Goal: Information Seeking & Learning: Learn about a topic

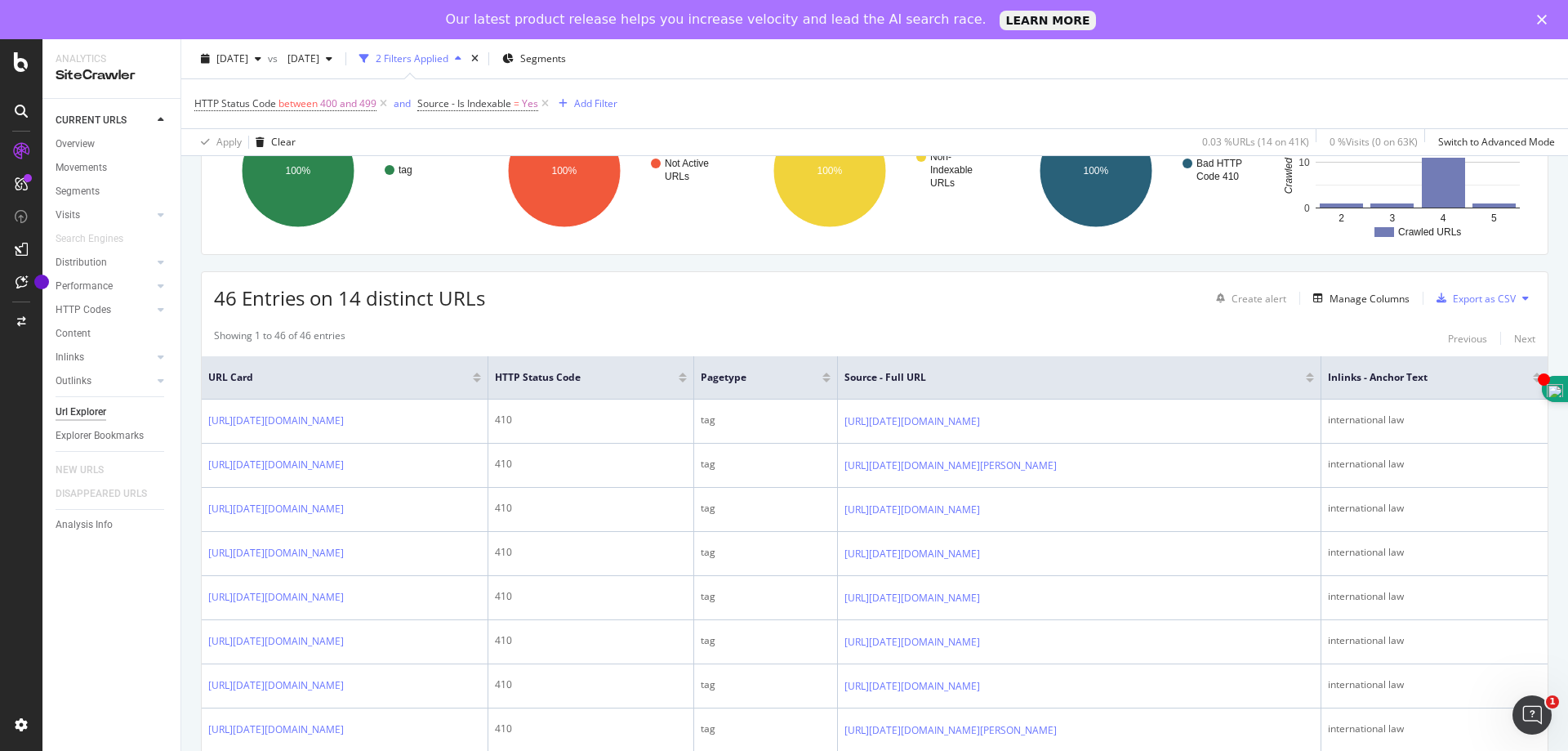
scroll to position [409, 0]
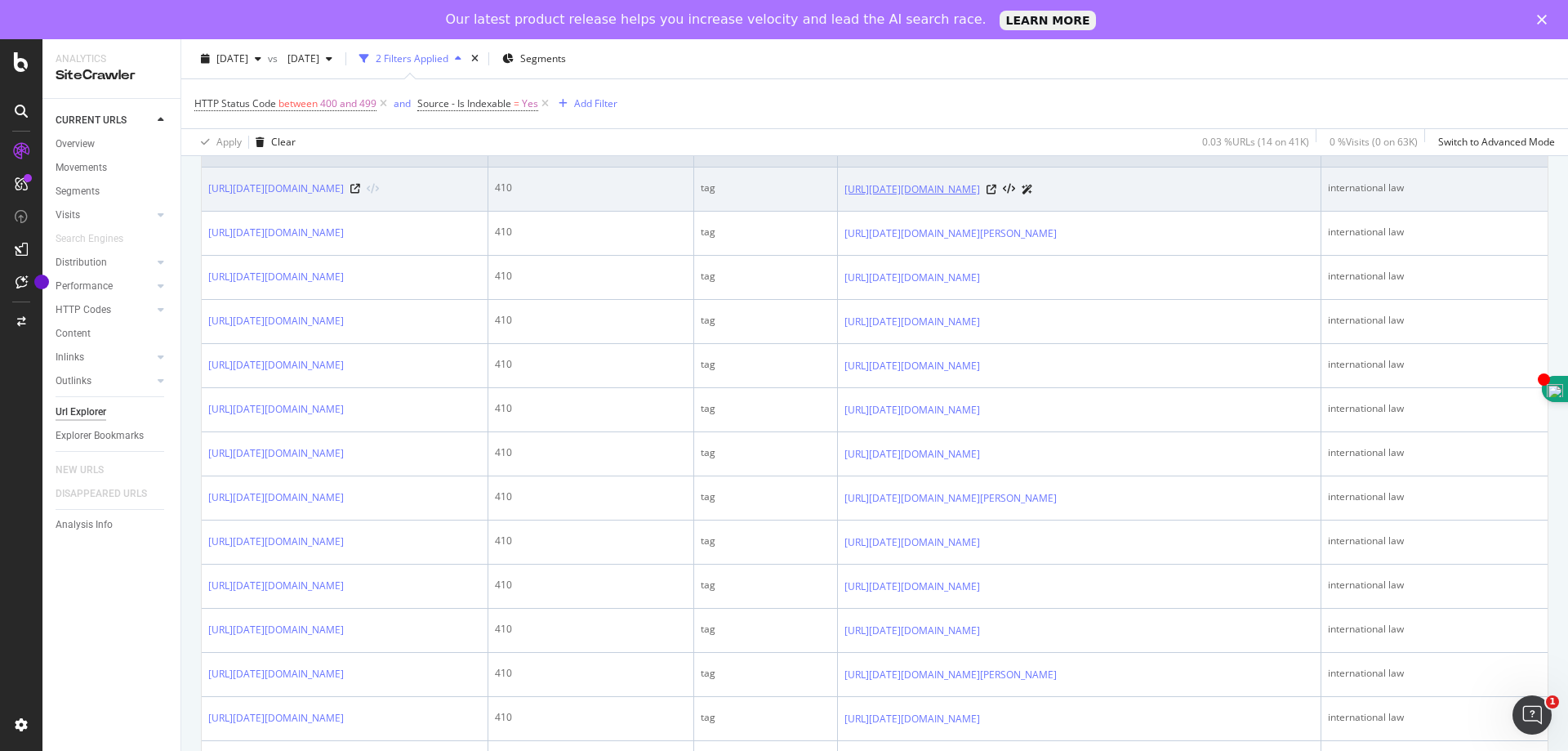
drag, startPoint x: 888, startPoint y: 186, endPoint x: 1012, endPoint y: 204, distance: 125.3
click at [1013, 204] on td "[URL][DATE][DOMAIN_NAME]" at bounding box center [1080, 189] width 484 height 44
click at [996, 195] on icon at bounding box center [991, 189] width 10 height 10
click at [1231, 212] on td "[URL][DATE][DOMAIN_NAME]" at bounding box center [1080, 189] width 484 height 44
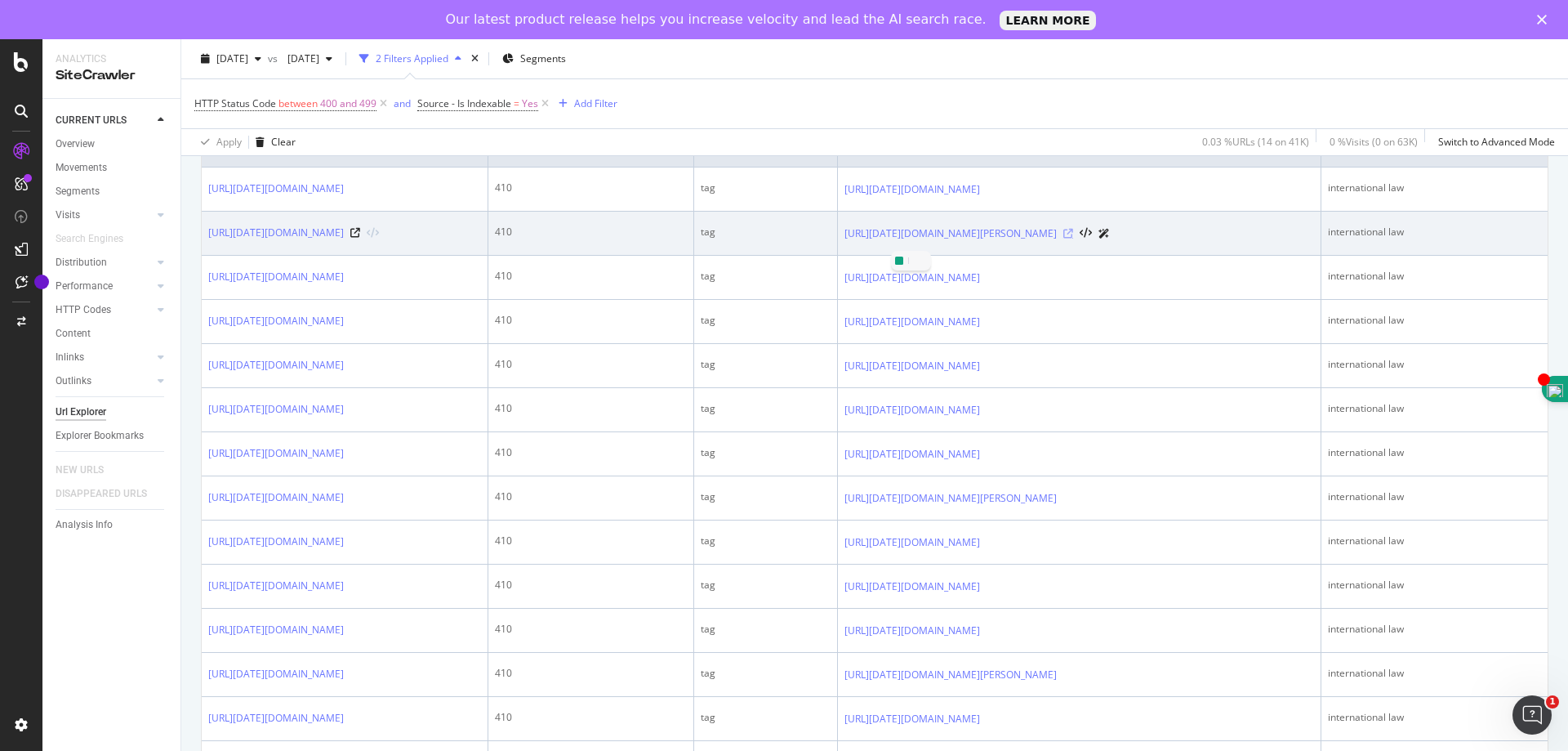
click at [1073, 238] on icon at bounding box center [1068, 233] width 10 height 10
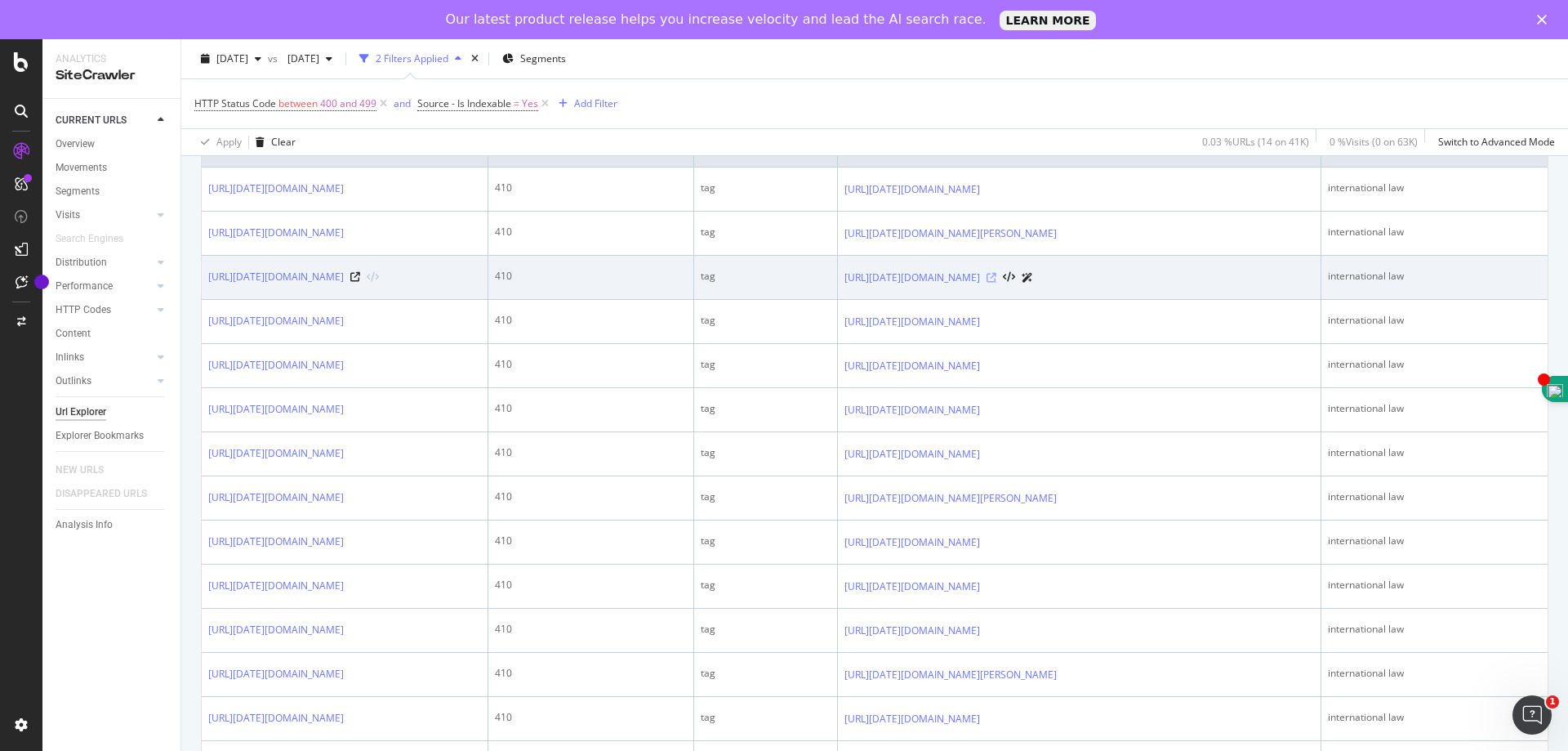
click at [996, 283] on icon at bounding box center [991, 277] width 10 height 10
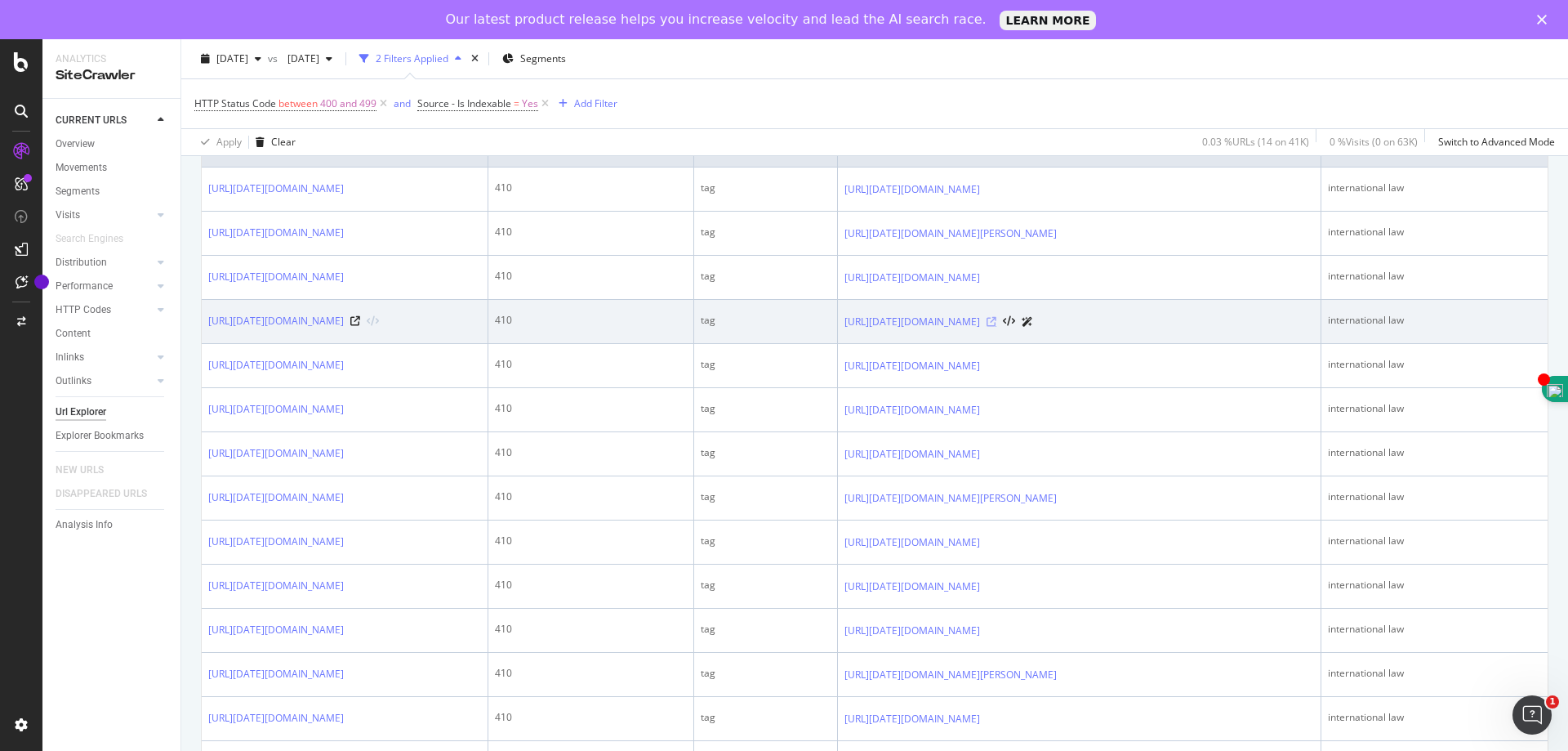
click at [996, 327] on icon at bounding box center [991, 322] width 10 height 10
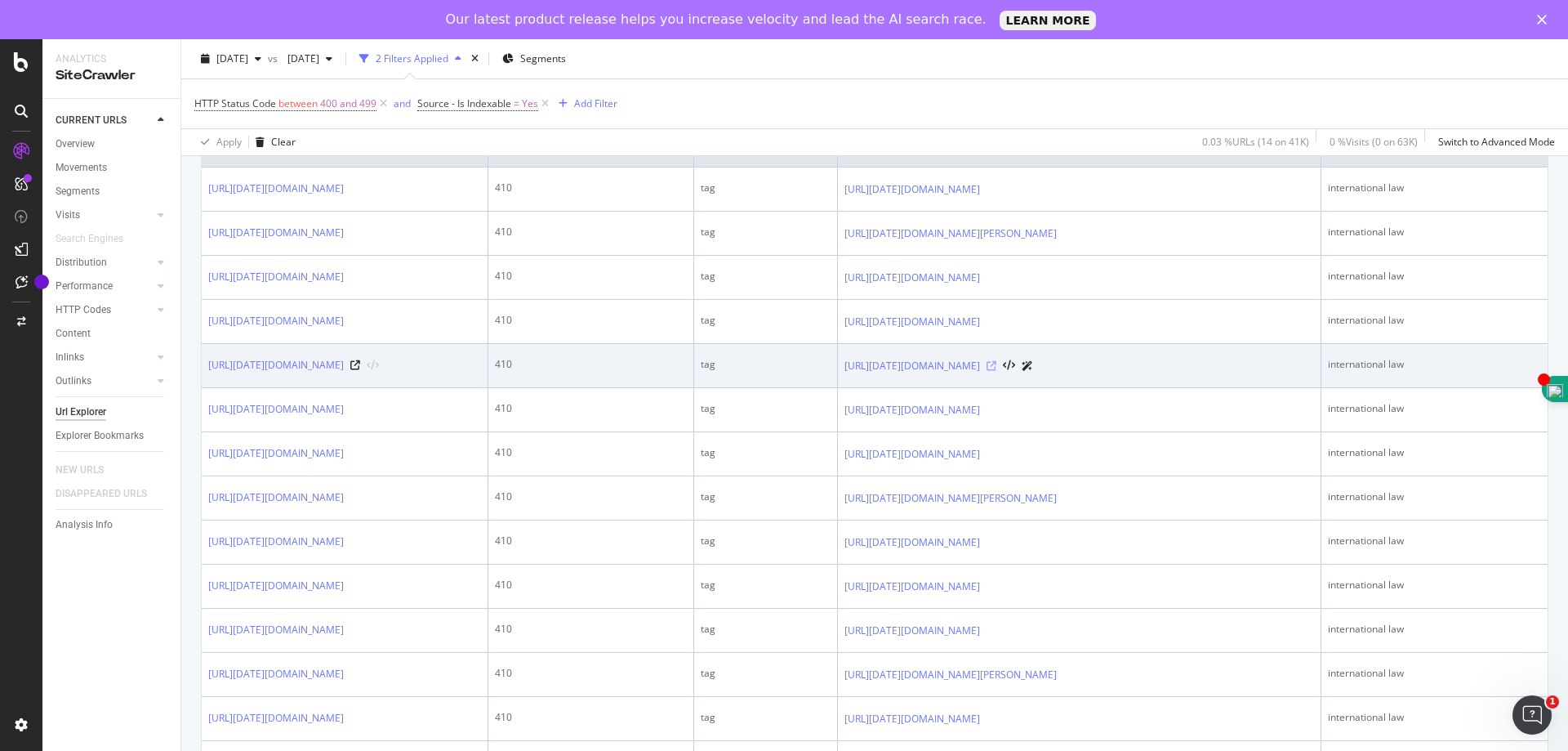
click at [996, 371] on icon at bounding box center [991, 366] width 10 height 10
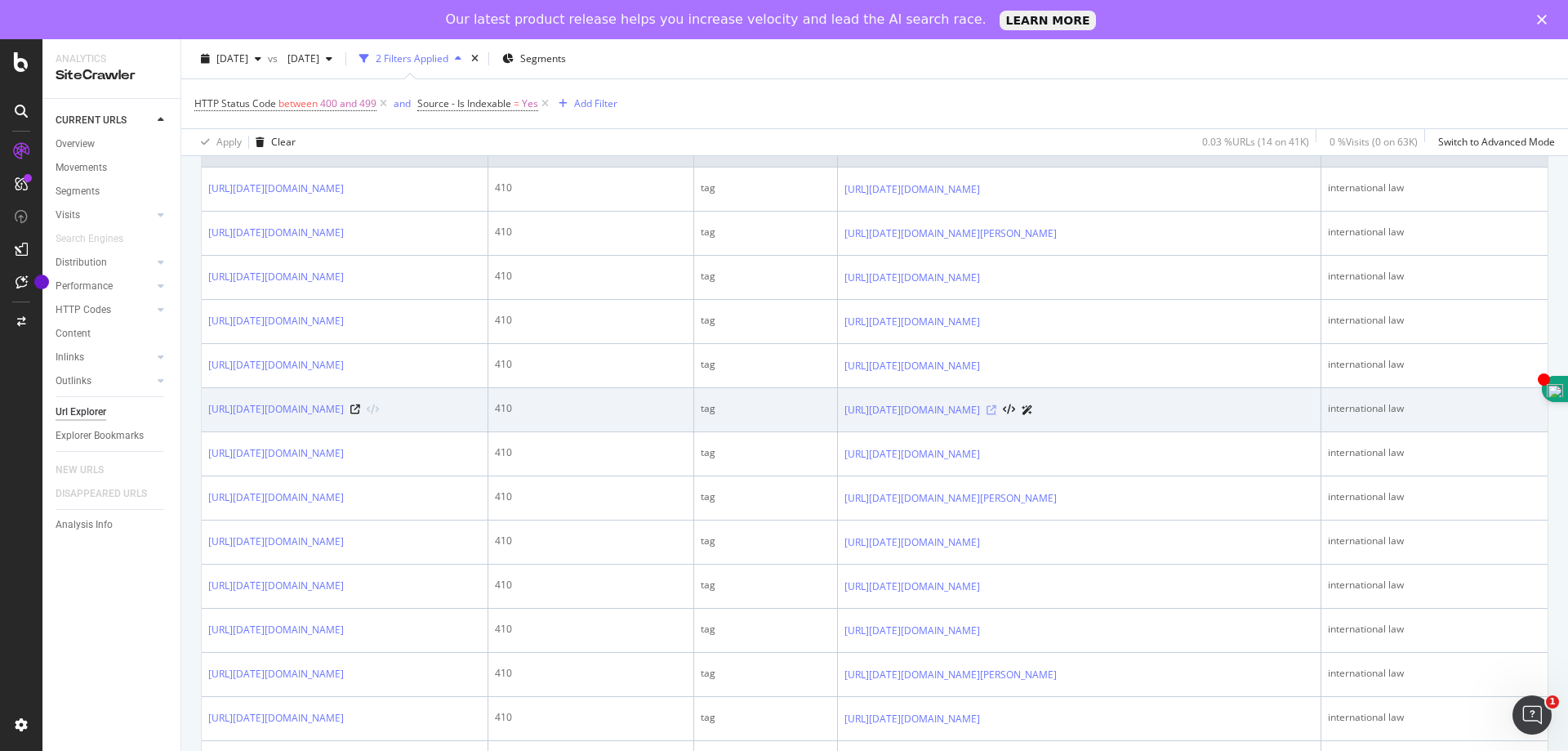
click at [996, 415] on icon at bounding box center [991, 409] width 10 height 10
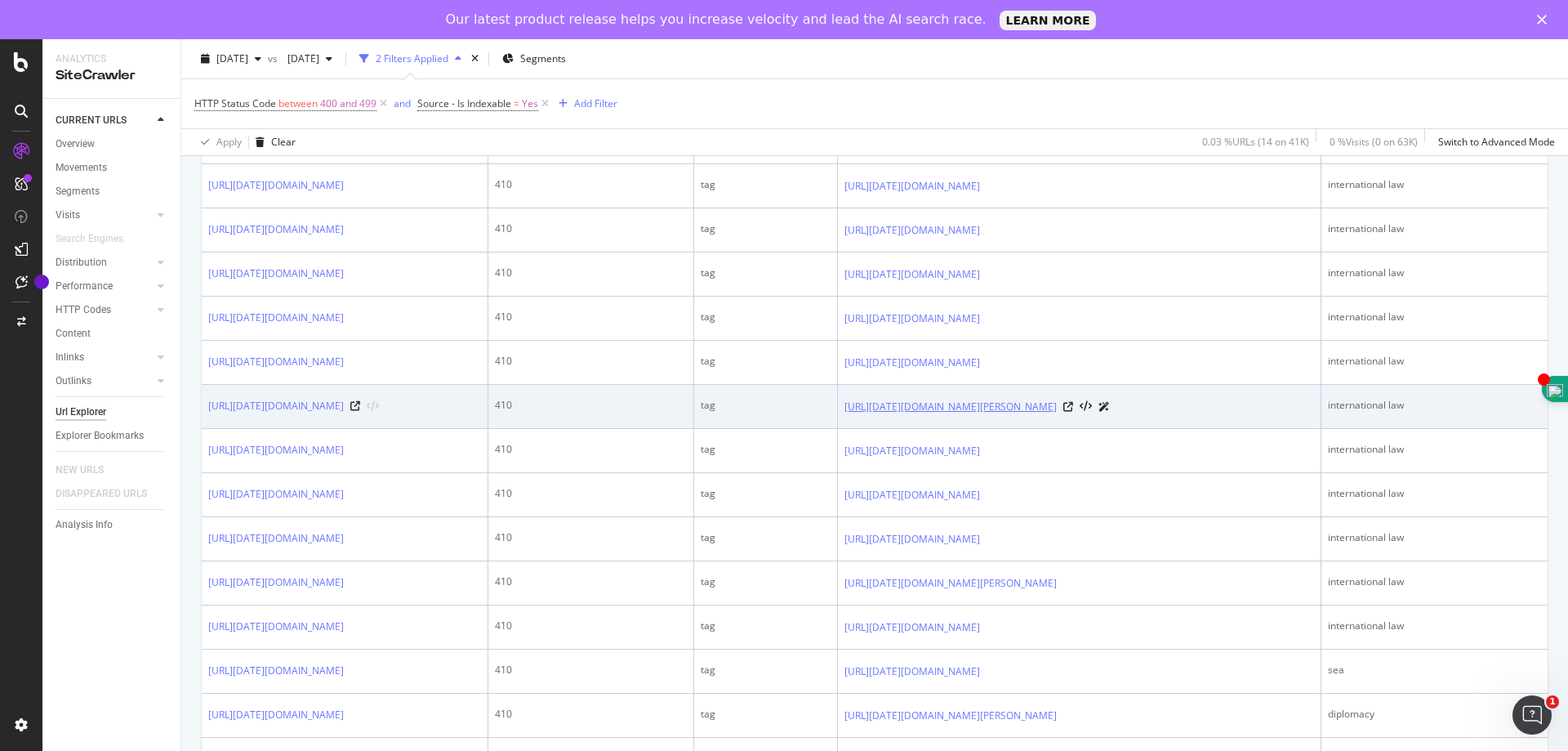
scroll to position [572, 0]
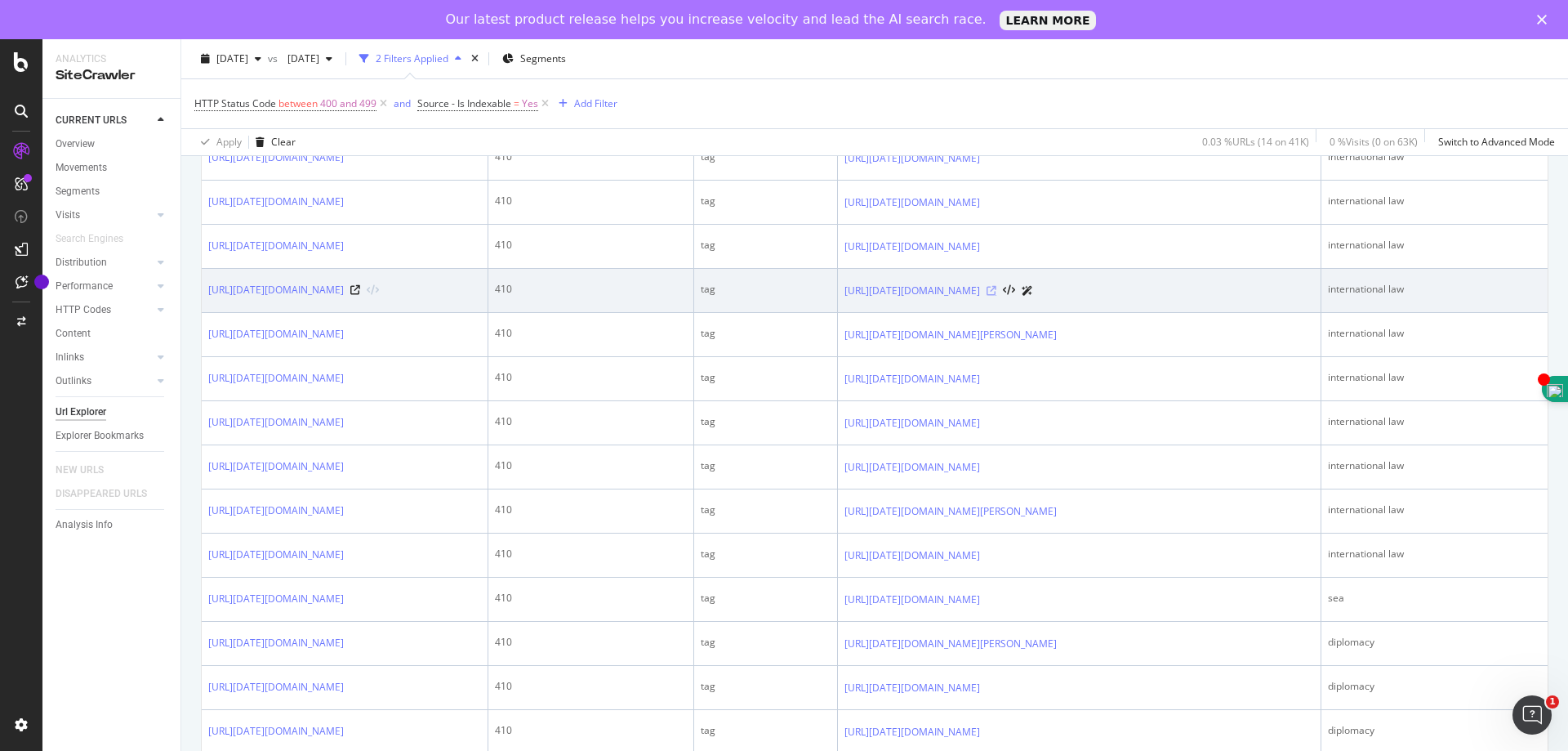
click at [996, 295] on icon at bounding box center [991, 291] width 10 height 10
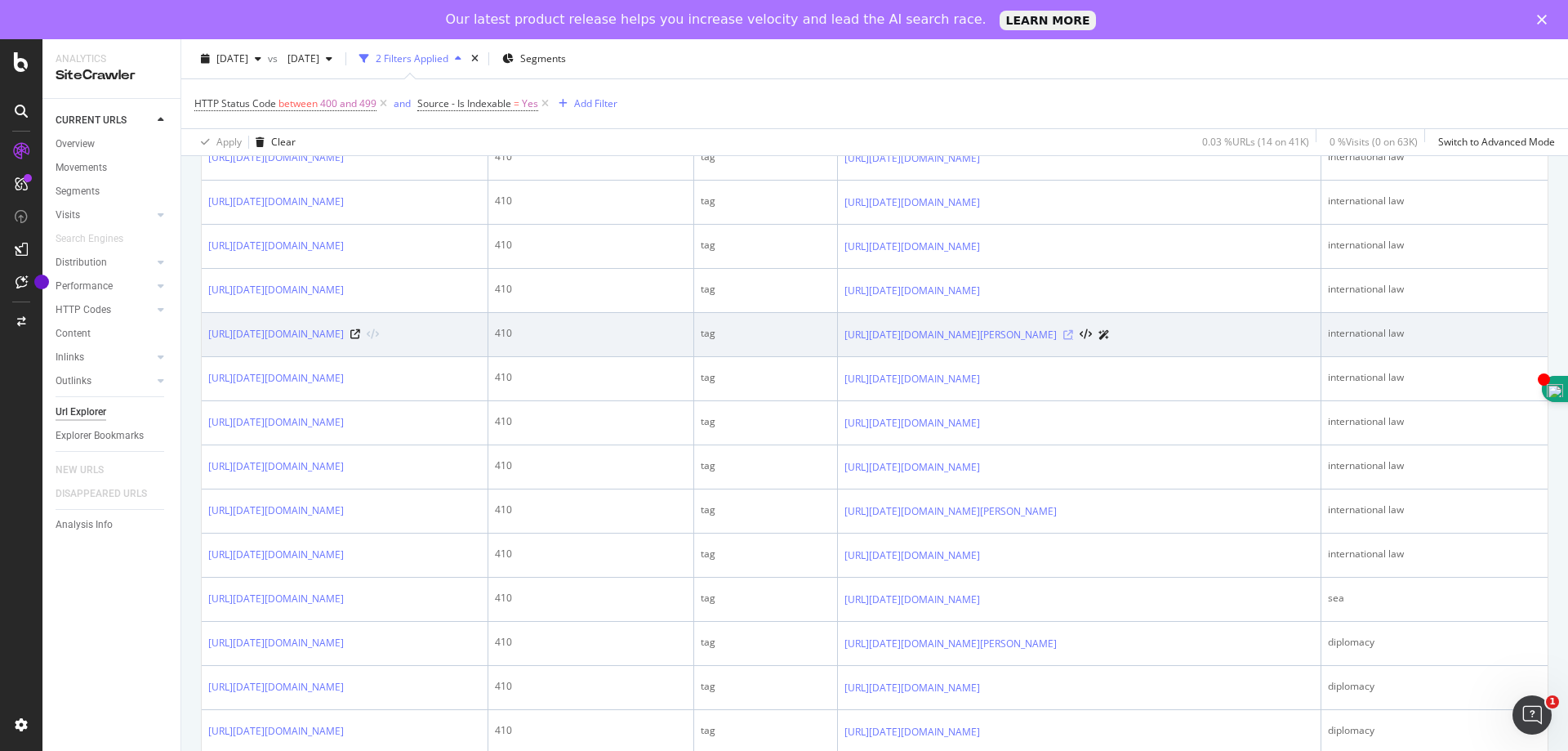
click at [1073, 340] on icon at bounding box center [1068, 334] width 10 height 10
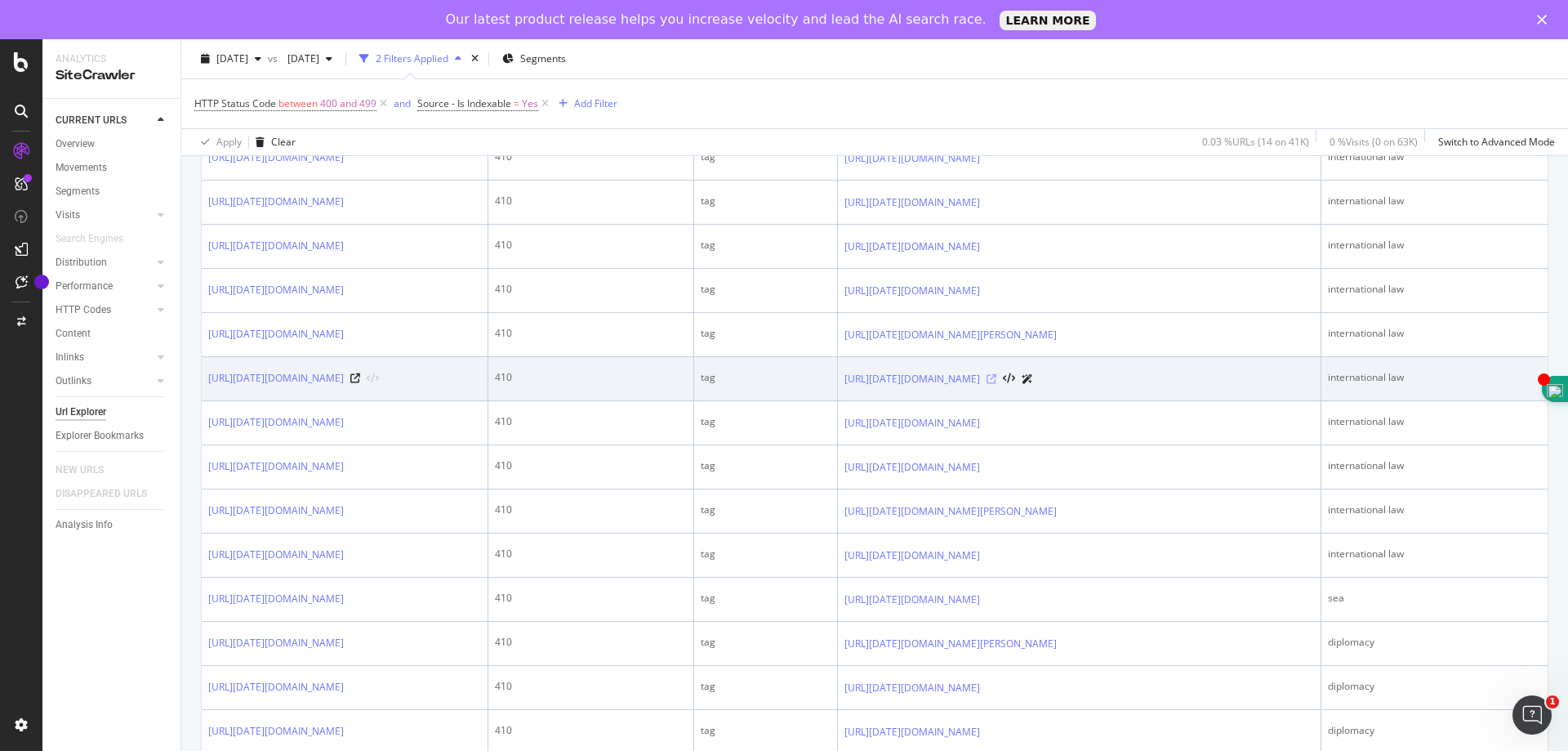
click at [996, 384] on icon at bounding box center [991, 379] width 10 height 10
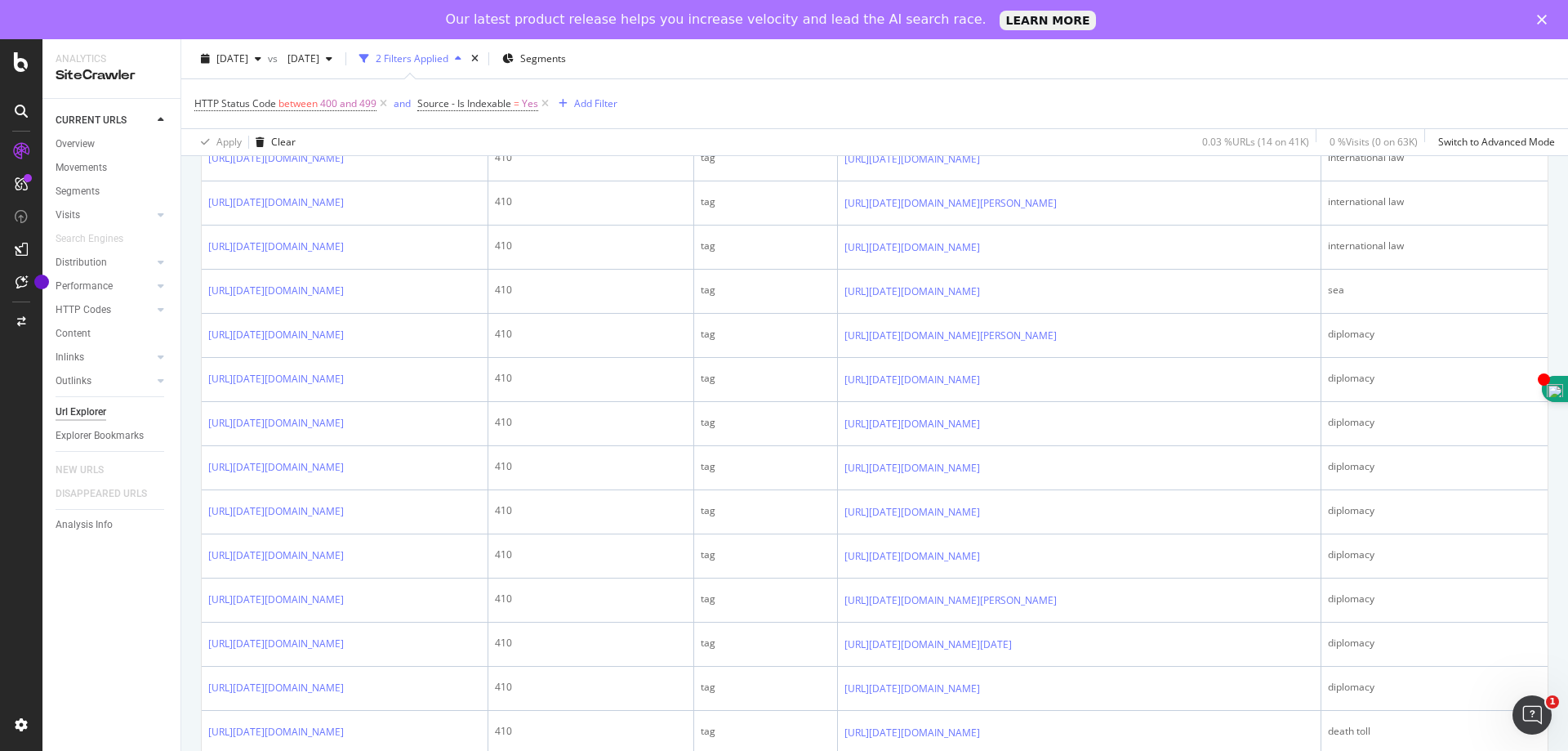
scroll to position [899, 0]
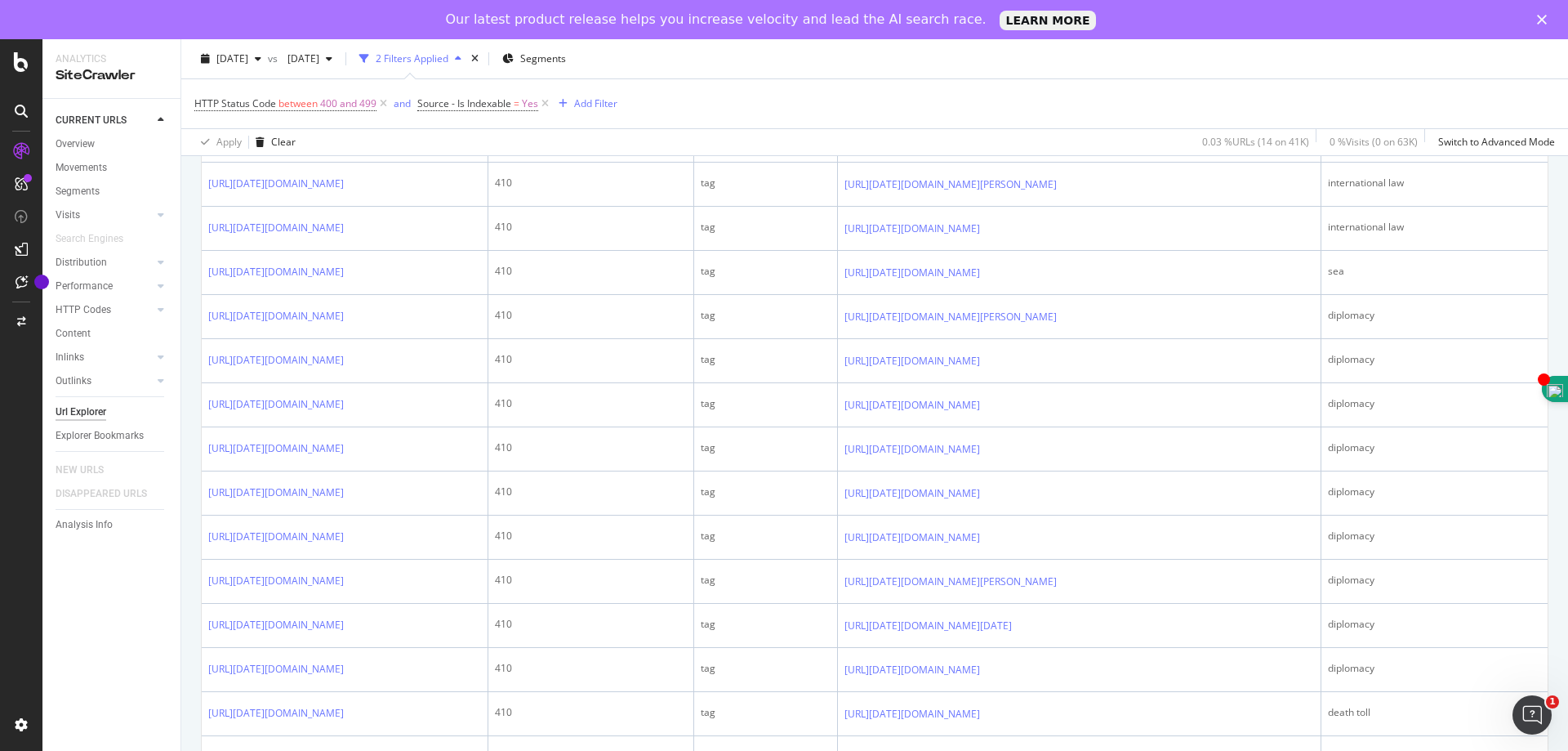
click at [1034, 104] on div at bounding box center [1009, 95] width 46 height 17
click at [996, 101] on icon at bounding box center [991, 96] width 10 height 10
click at [996, 146] on icon at bounding box center [991, 140] width 10 height 10
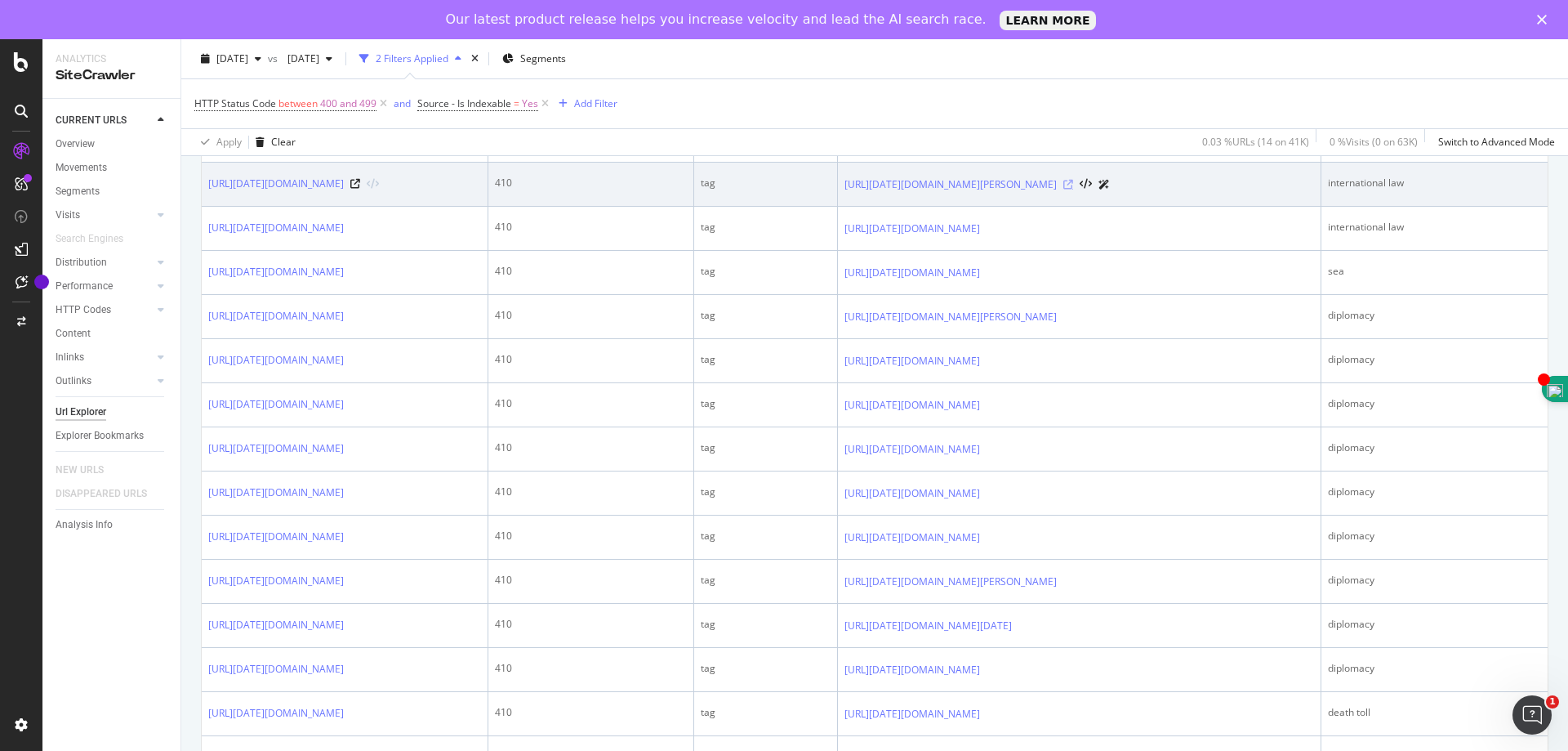
click at [1073, 189] on icon at bounding box center [1068, 184] width 10 height 10
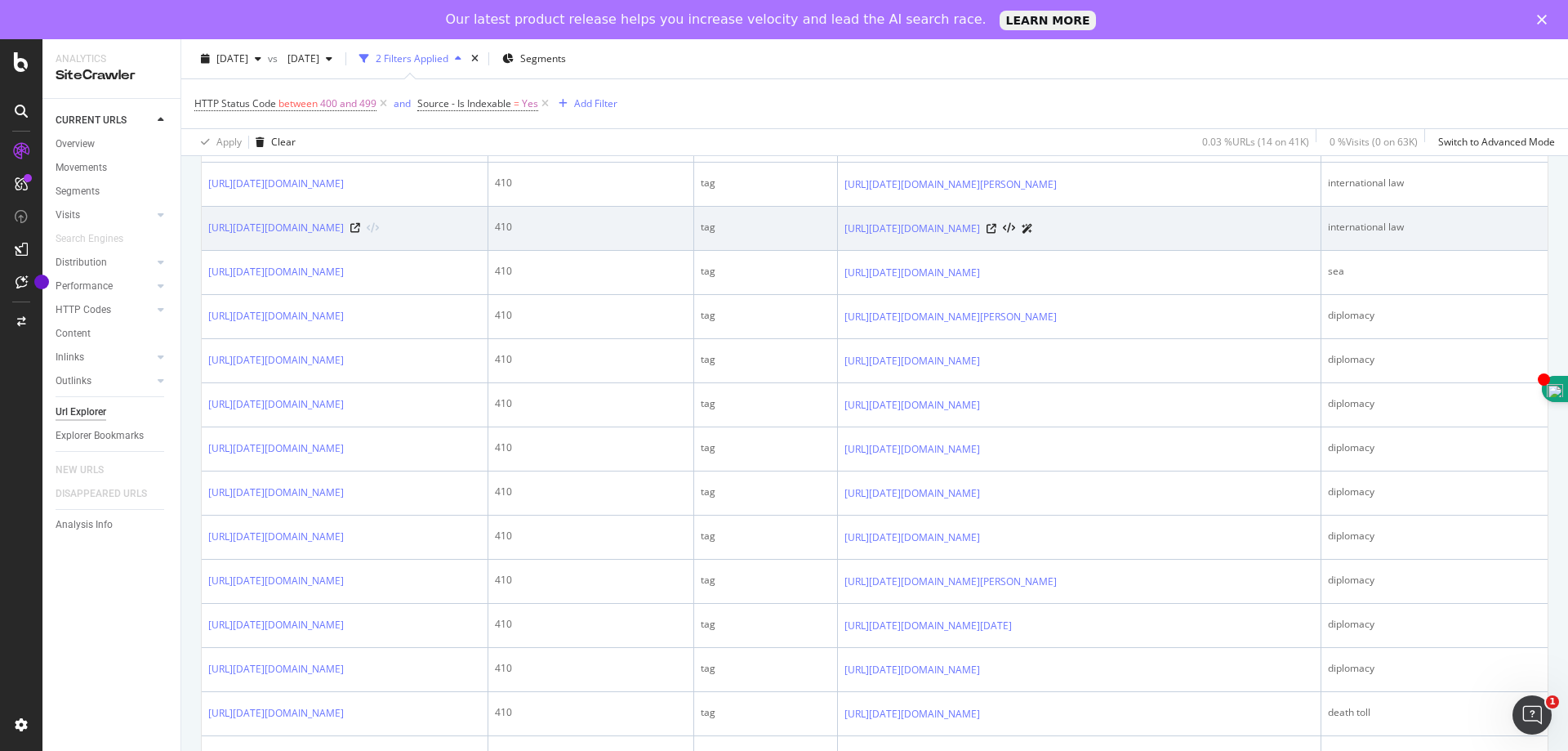
click at [1034, 236] on div at bounding box center [1009, 228] width 46 height 17
click at [996, 234] on icon at bounding box center [991, 228] width 10 height 10
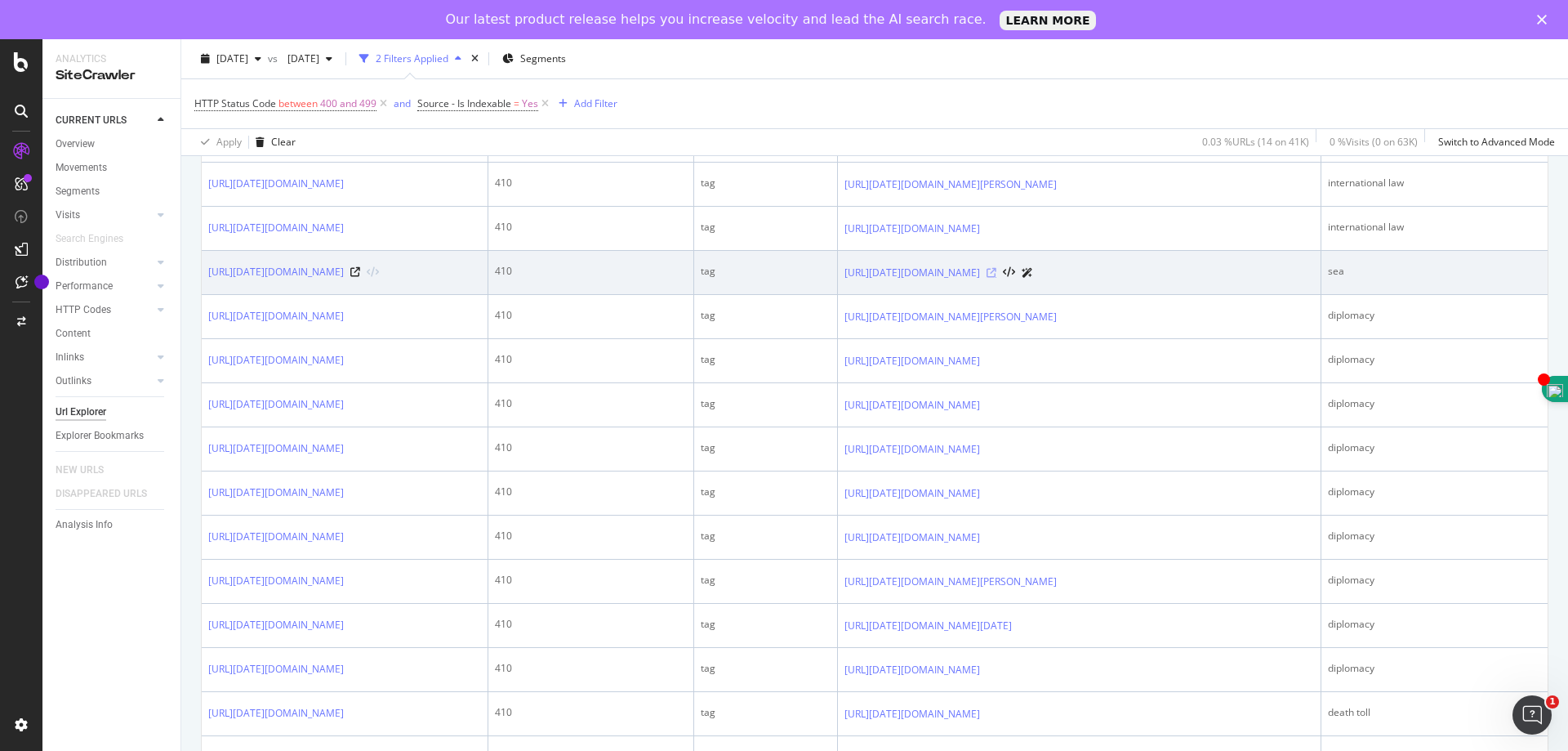
click at [996, 278] on icon at bounding box center [991, 273] width 10 height 10
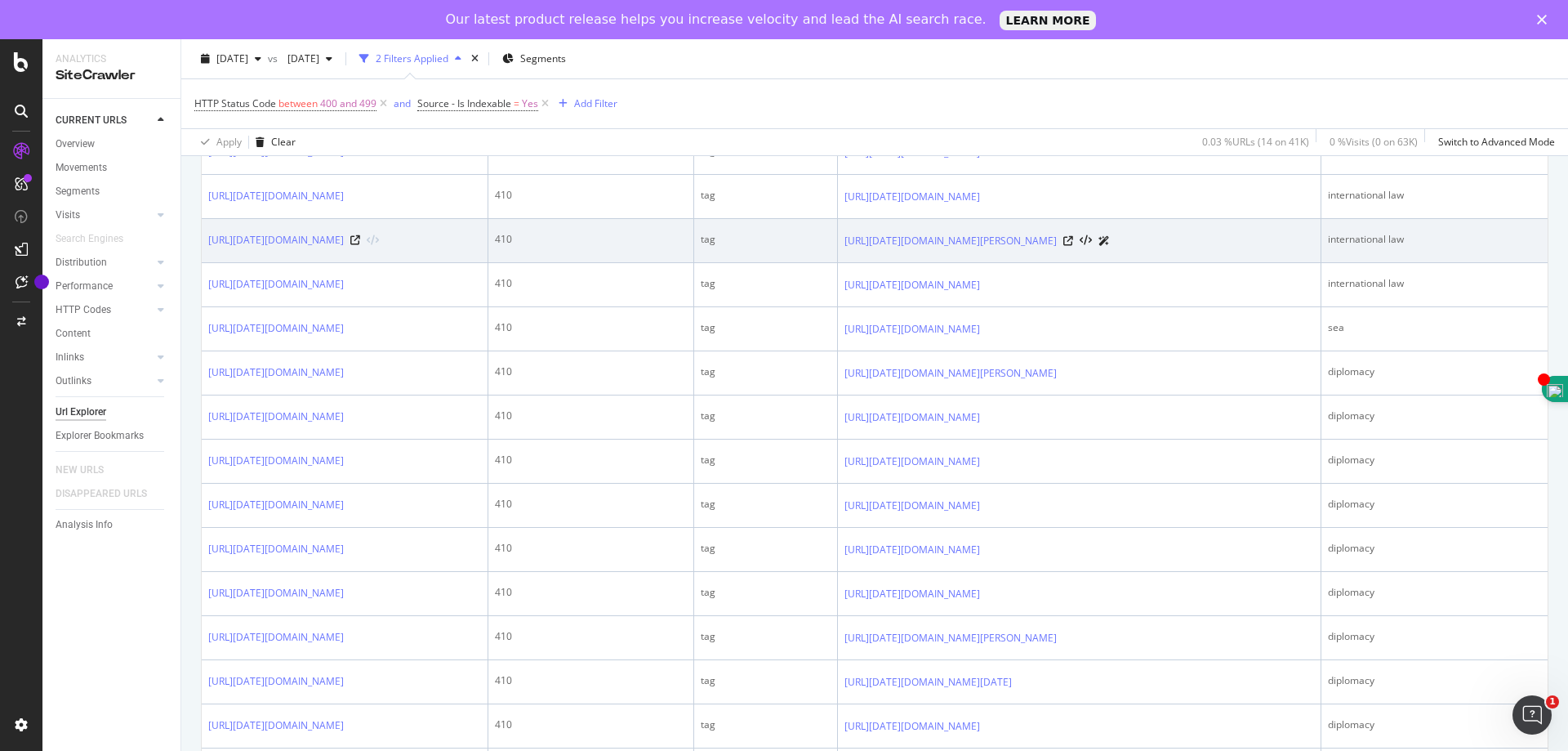
scroll to position [1087, 0]
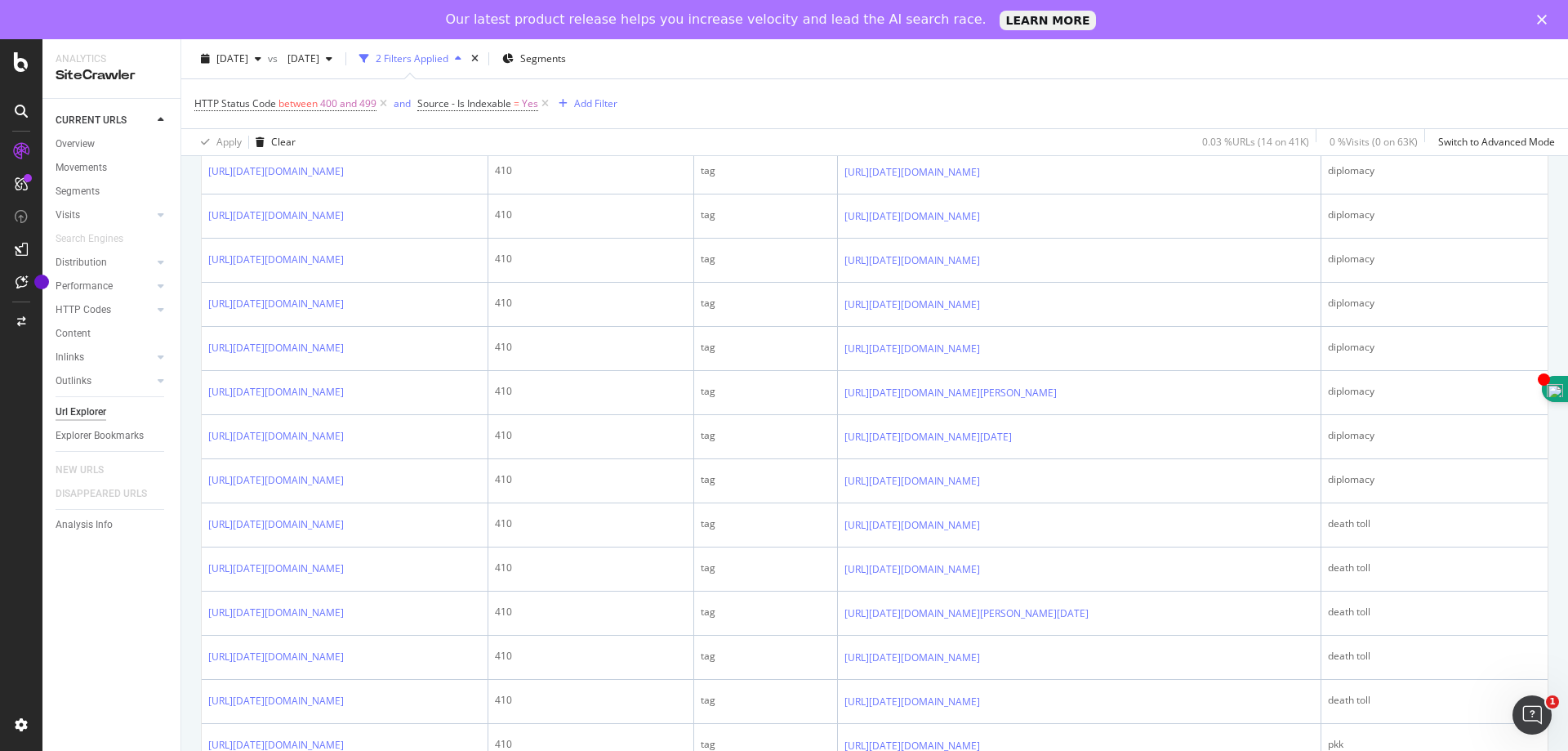
click at [1073, 133] on icon at bounding box center [1068, 128] width 10 height 10
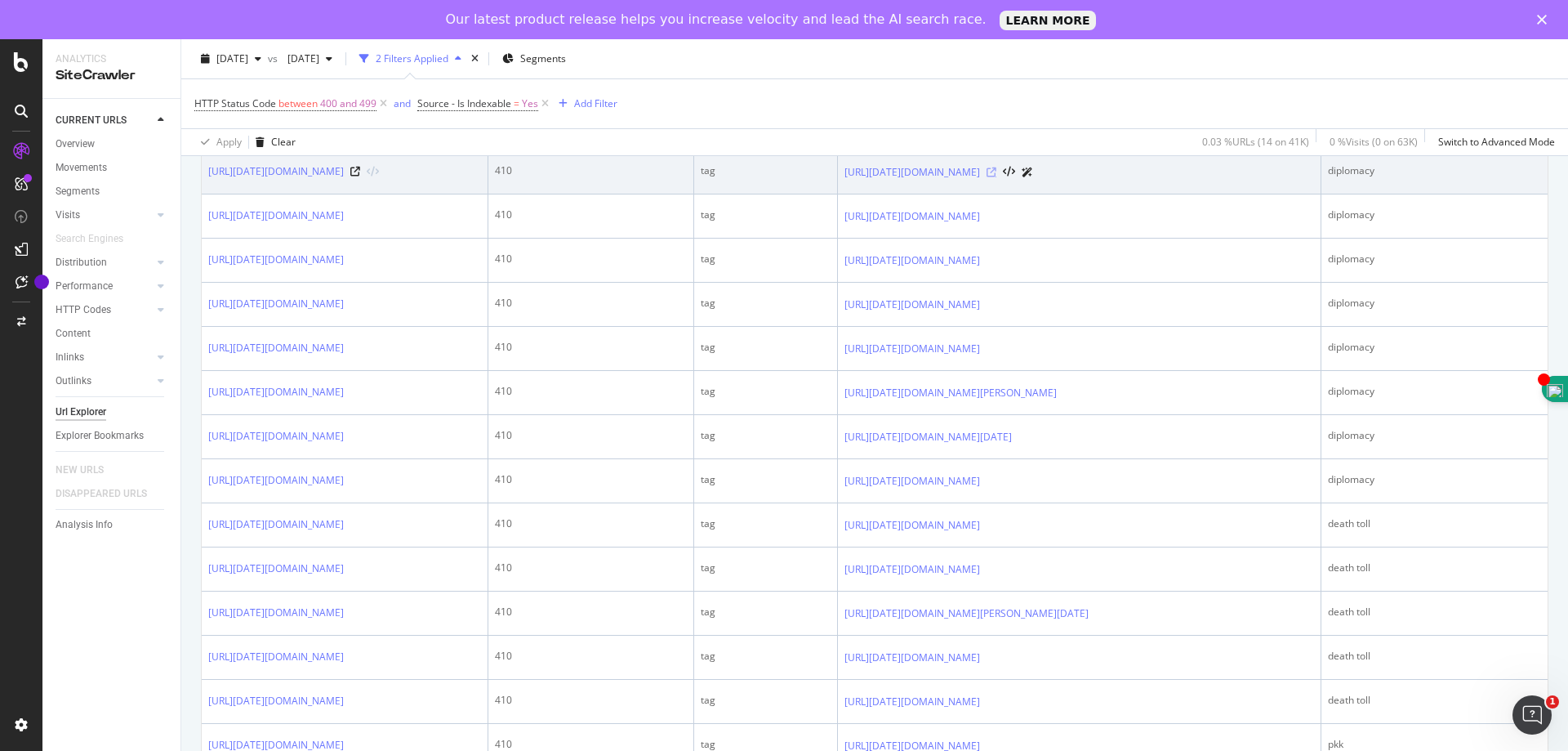
click at [996, 178] on icon at bounding box center [991, 172] width 10 height 10
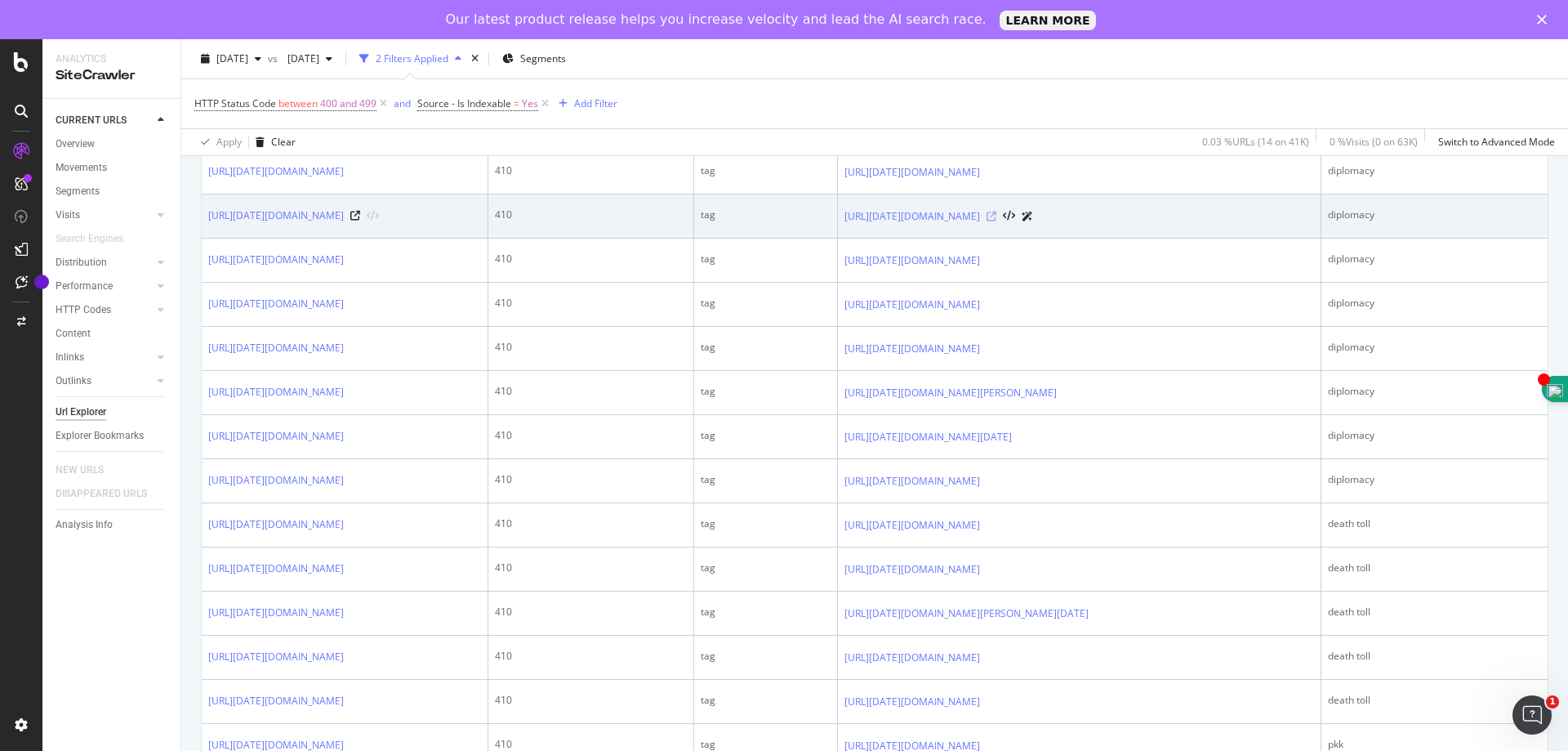
click at [996, 221] on icon at bounding box center [991, 217] width 10 height 10
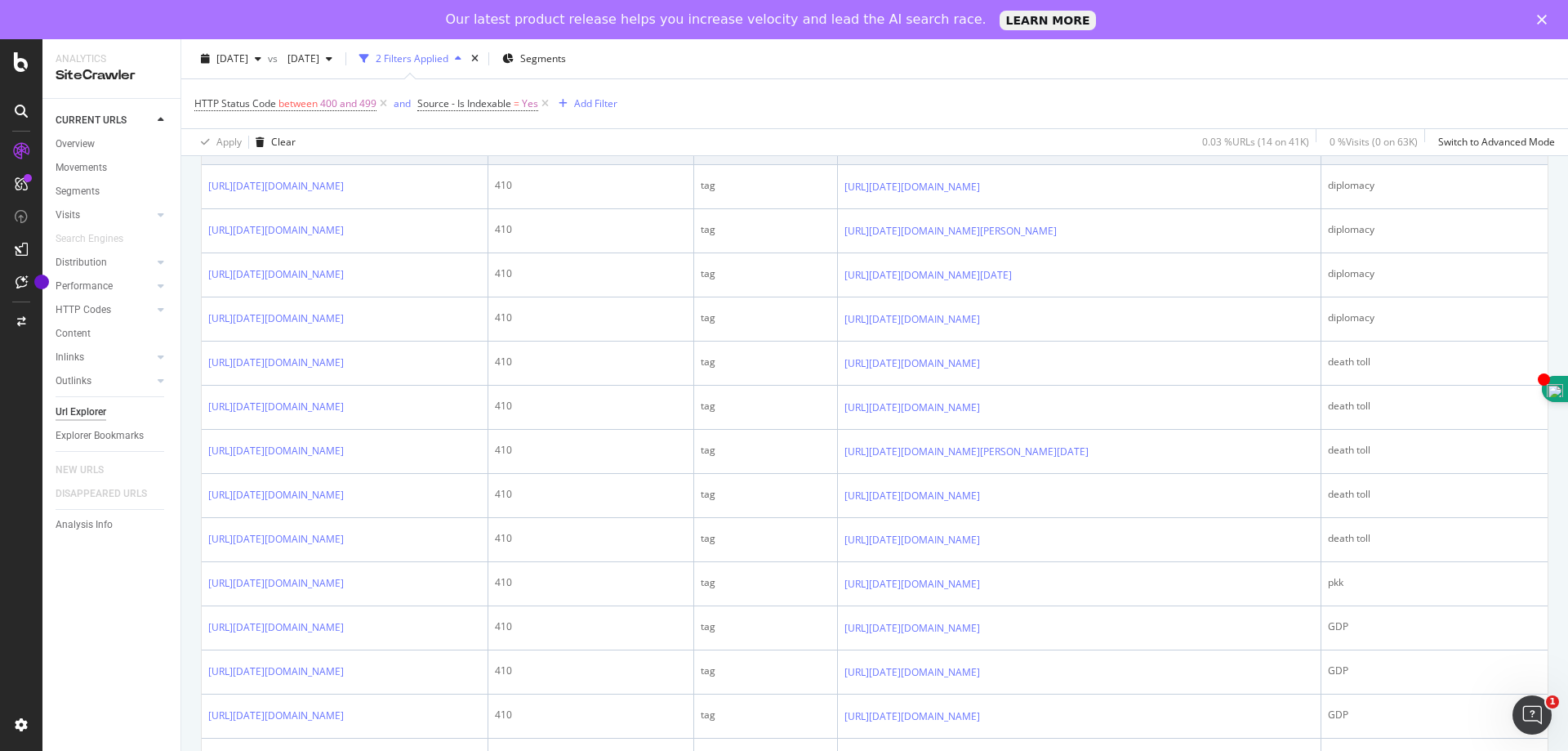
scroll to position [1250, 0]
click at [996, 102] on icon at bounding box center [991, 97] width 10 height 10
click at [996, 146] on icon at bounding box center [991, 141] width 10 height 10
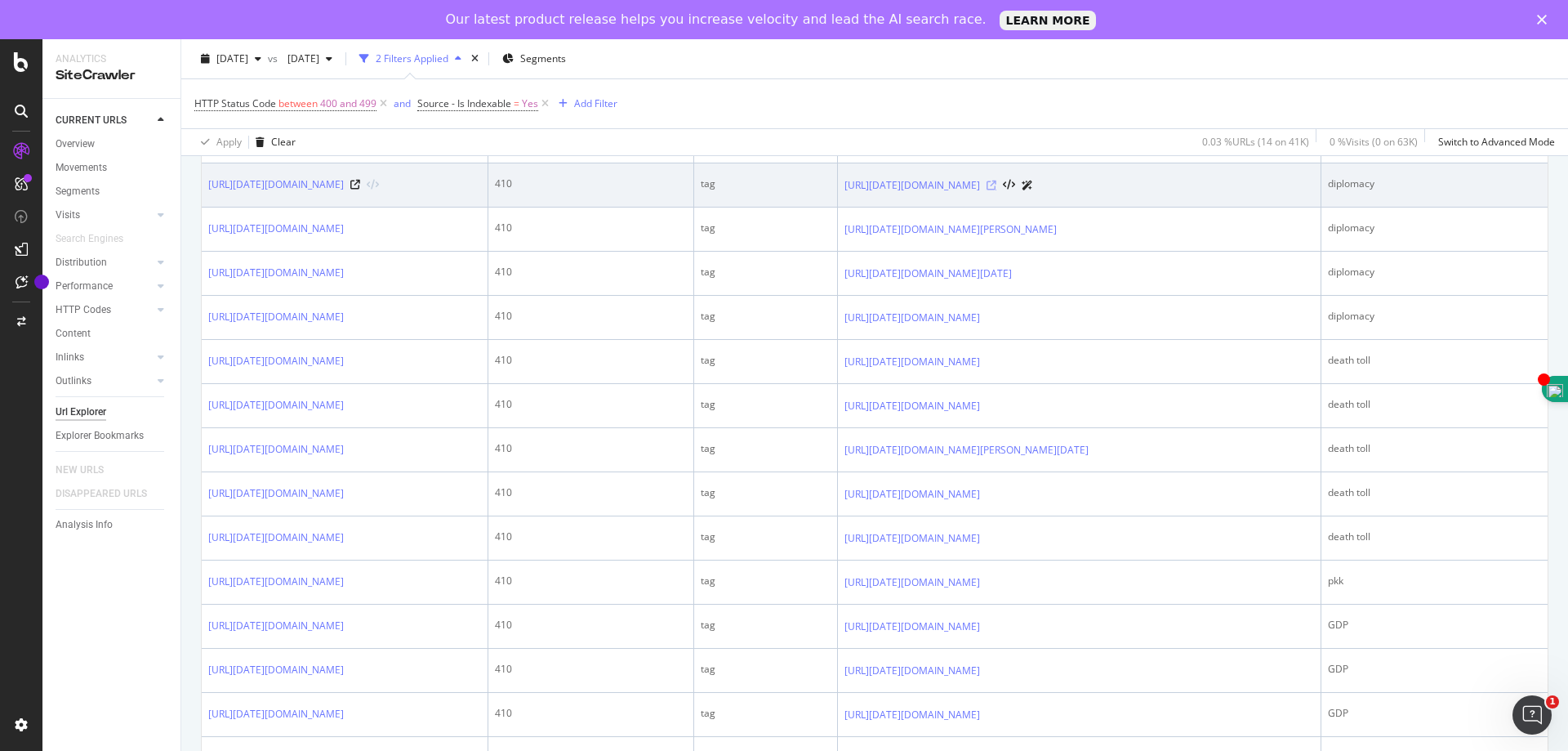
click at [996, 190] on icon at bounding box center [991, 185] width 10 height 10
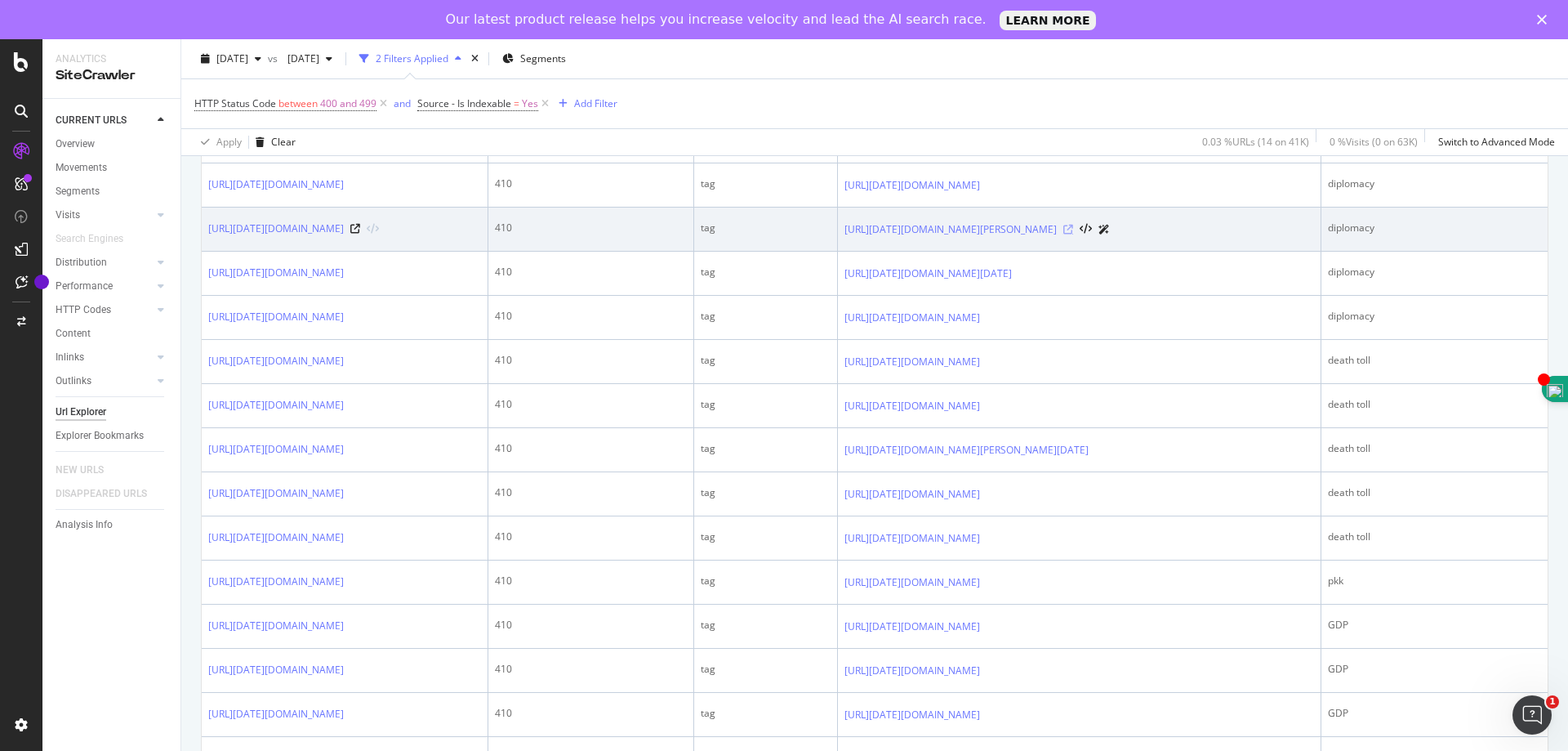
click at [1073, 235] on icon at bounding box center [1068, 229] width 10 height 10
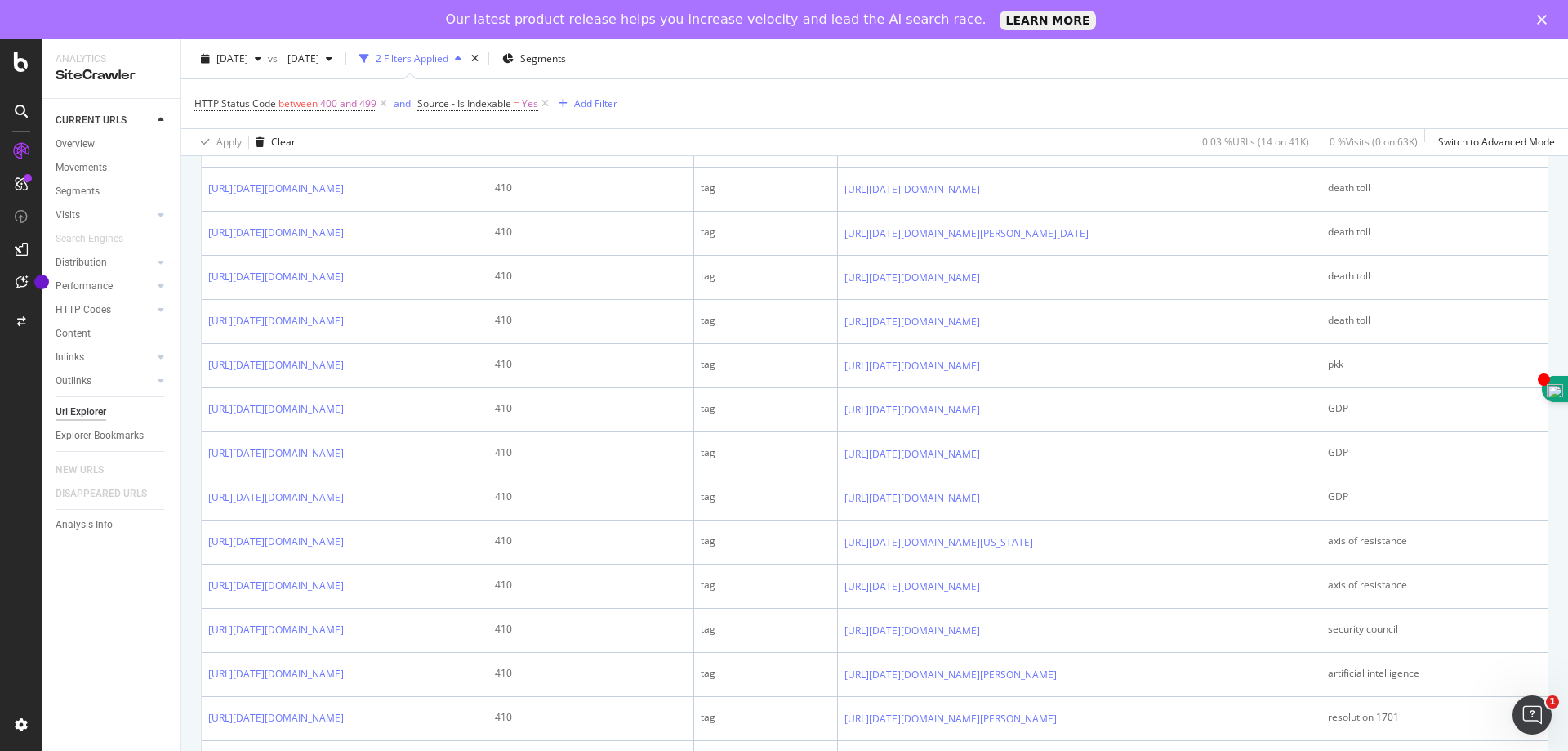
scroll to position [1496, 0]
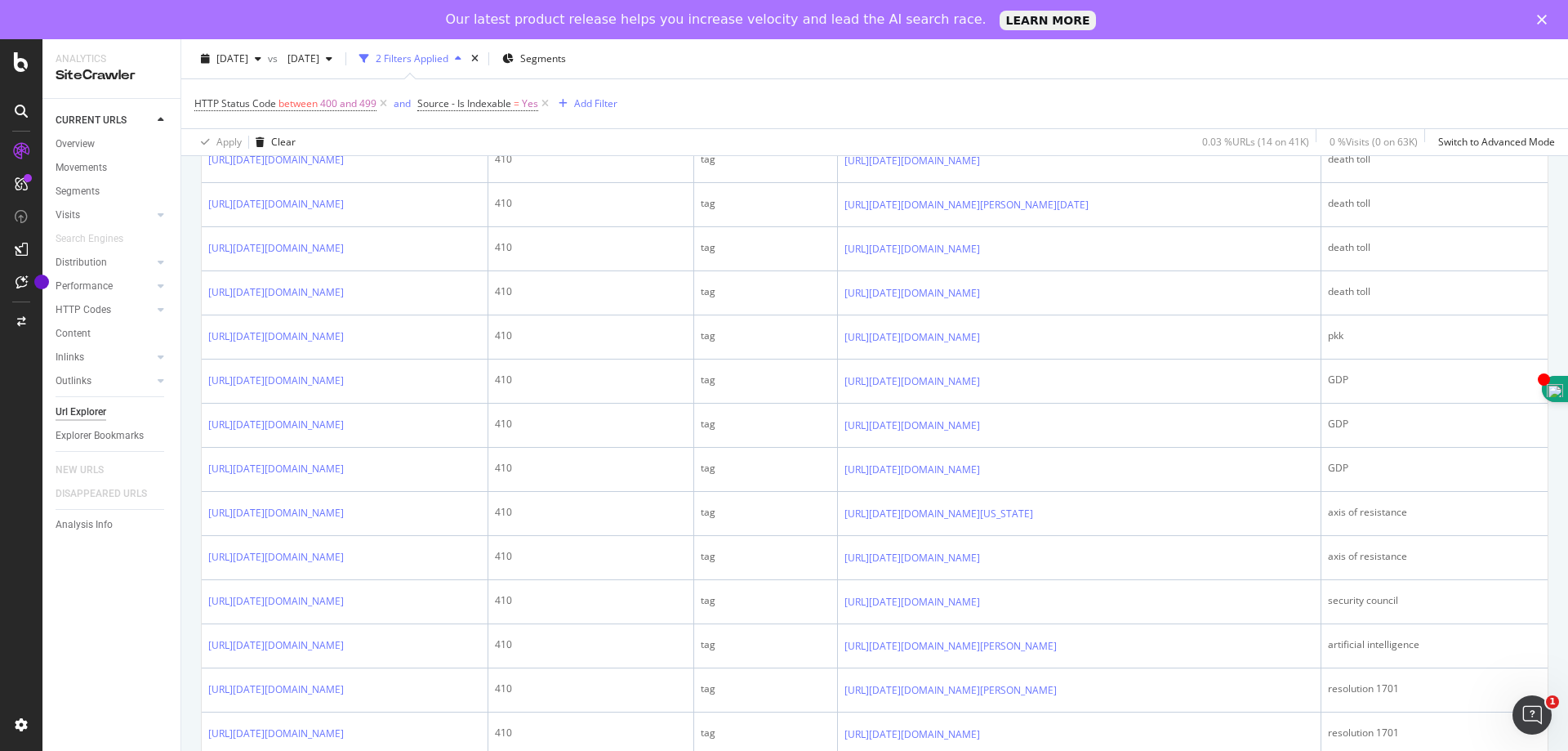
click at [1028, 34] on icon at bounding box center [1023, 28] width 10 height 10
click at [996, 78] on icon at bounding box center [991, 72] width 10 height 10
click at [996, 121] on icon at bounding box center [991, 117] width 10 height 10
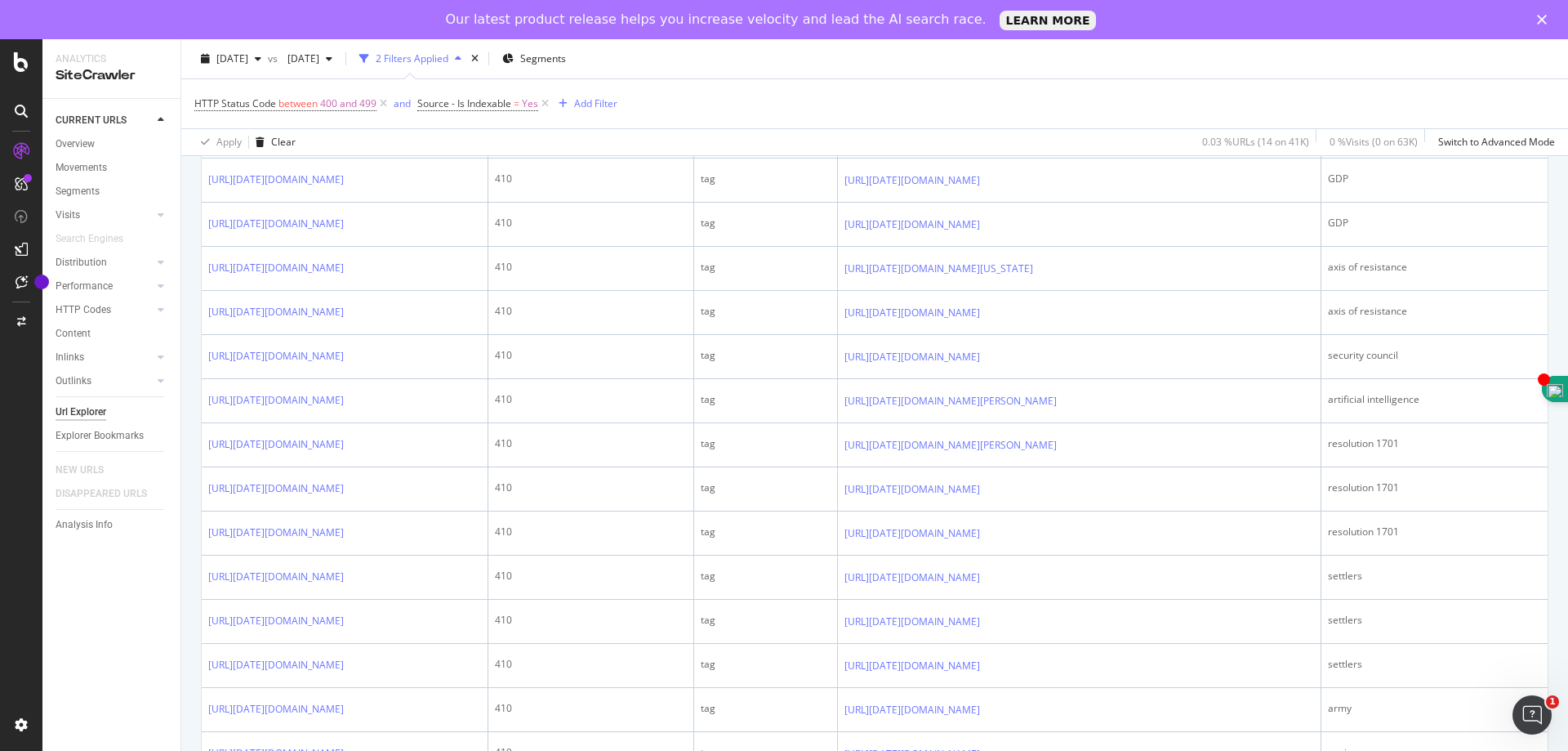
click at [996, 9] on icon at bounding box center [991, 4] width 10 height 10
click at [996, 53] on icon at bounding box center [991, 48] width 10 height 10
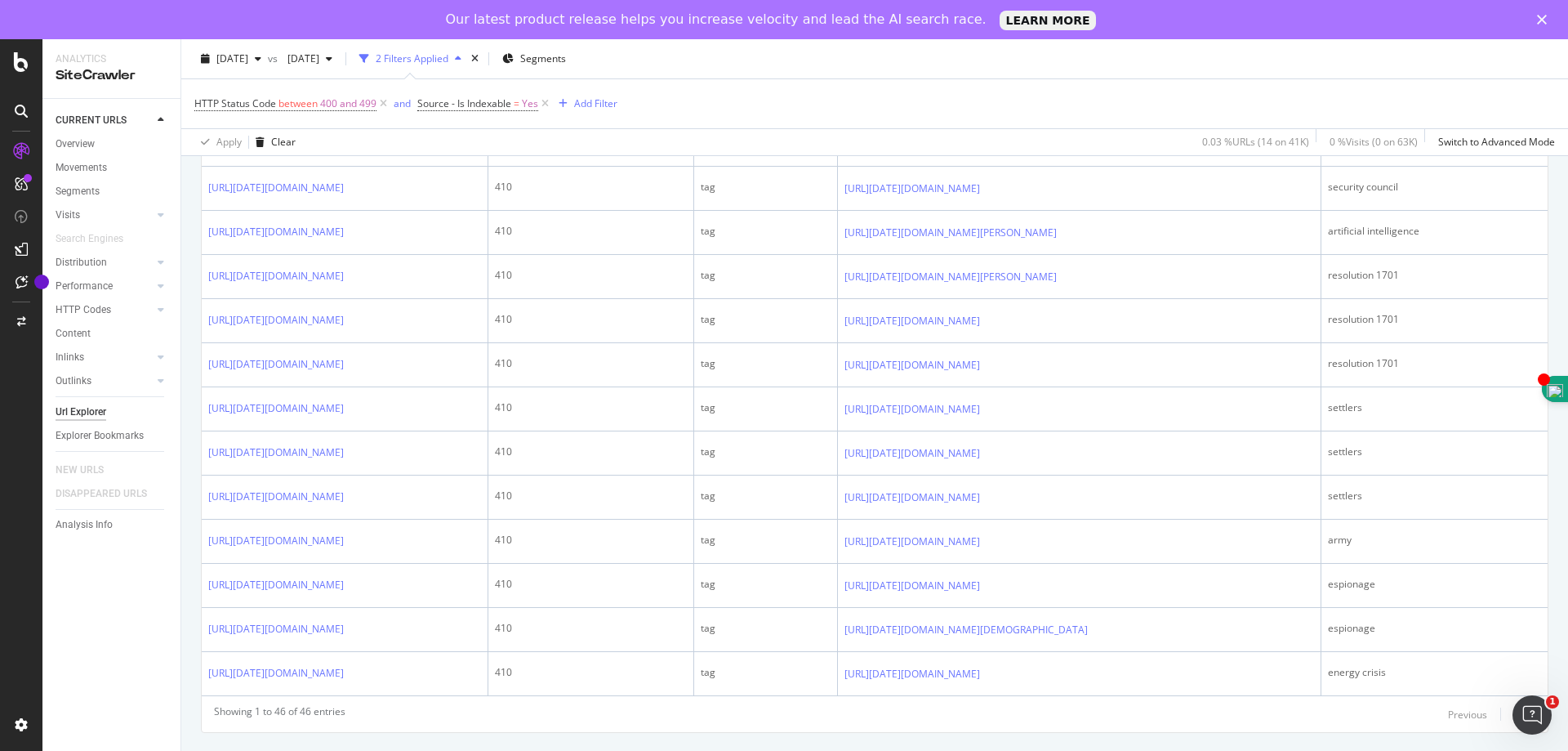
scroll to position [1986, 0]
click at [996, 17] on icon at bounding box center [991, 12] width 10 height 10
click at [996, 62] on icon at bounding box center [991, 56] width 10 height 10
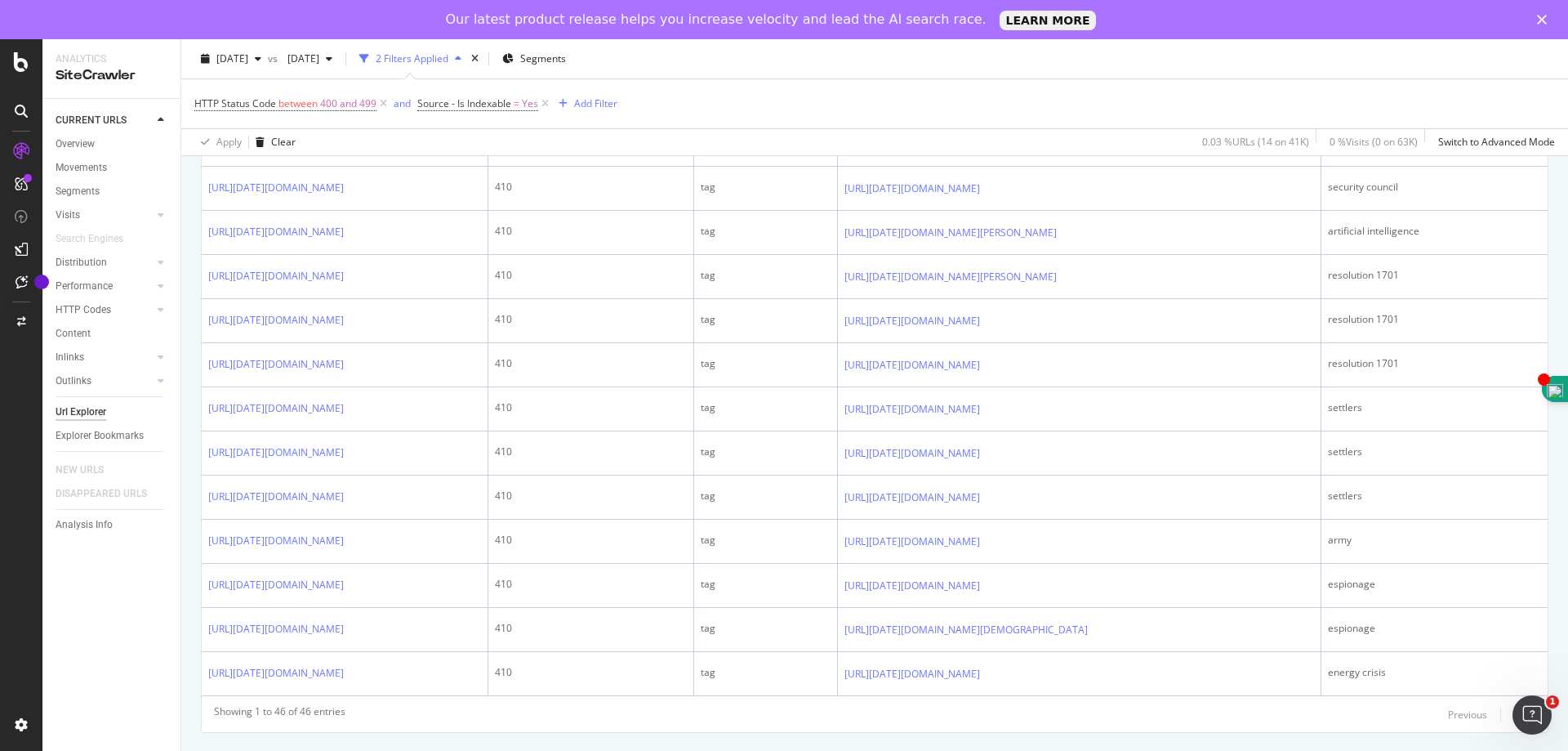
click at [1050, 105] on icon at bounding box center [1044, 100] width 10 height 10
click at [996, 149] on icon at bounding box center [991, 144] width 10 height 10
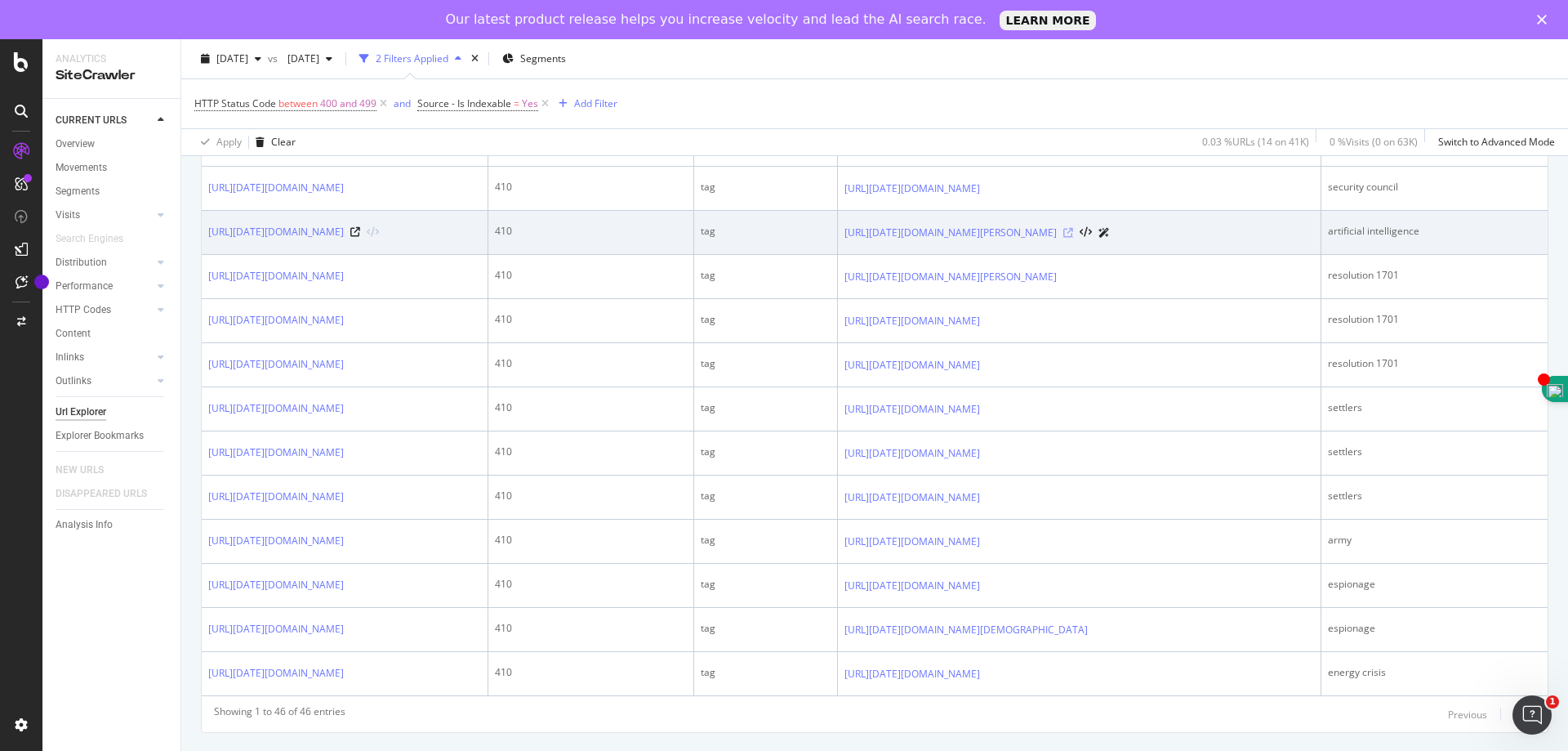
click at [1073, 237] on icon at bounding box center [1068, 233] width 10 height 10
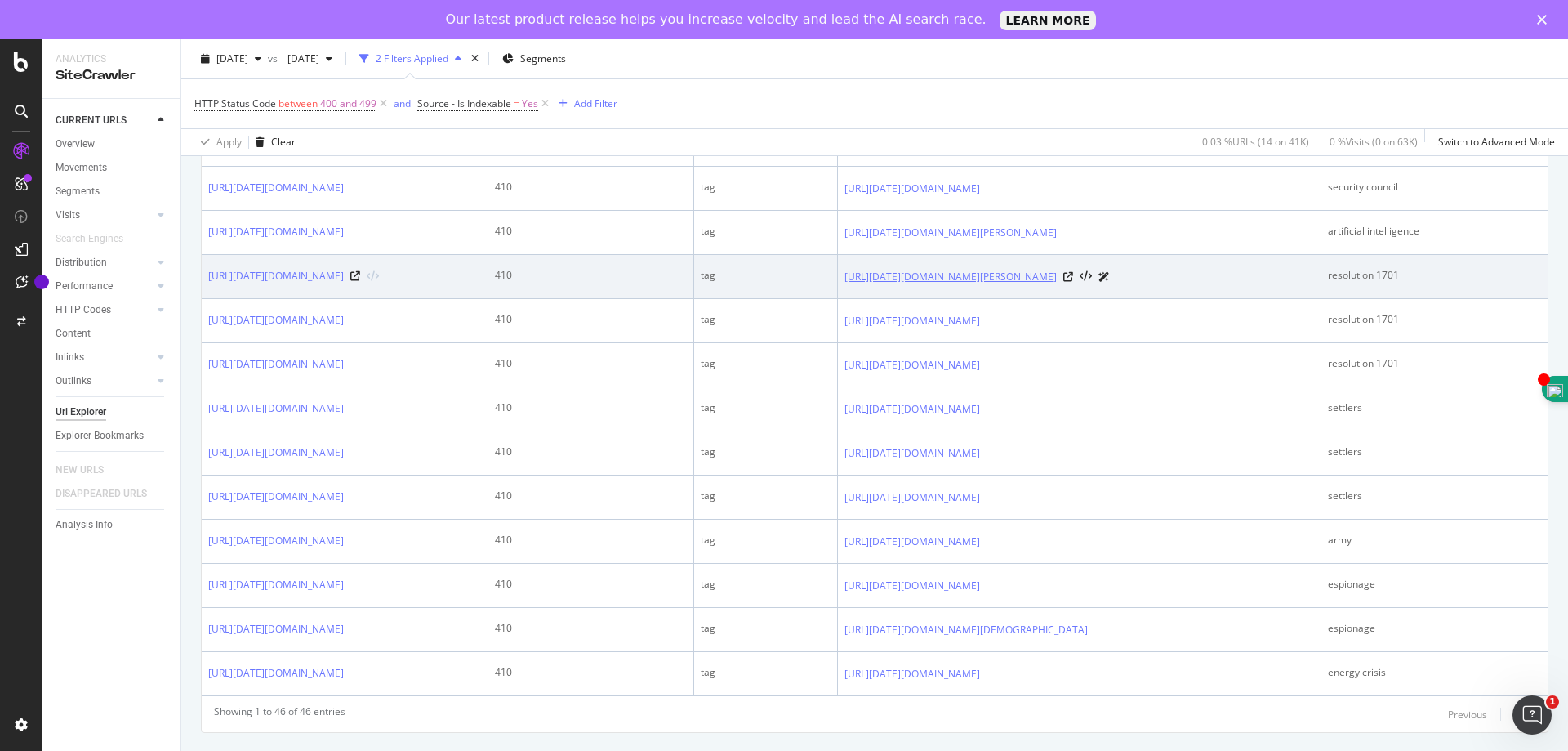
scroll to position [2394, 0]
click at [1073, 282] on icon at bounding box center [1068, 276] width 10 height 10
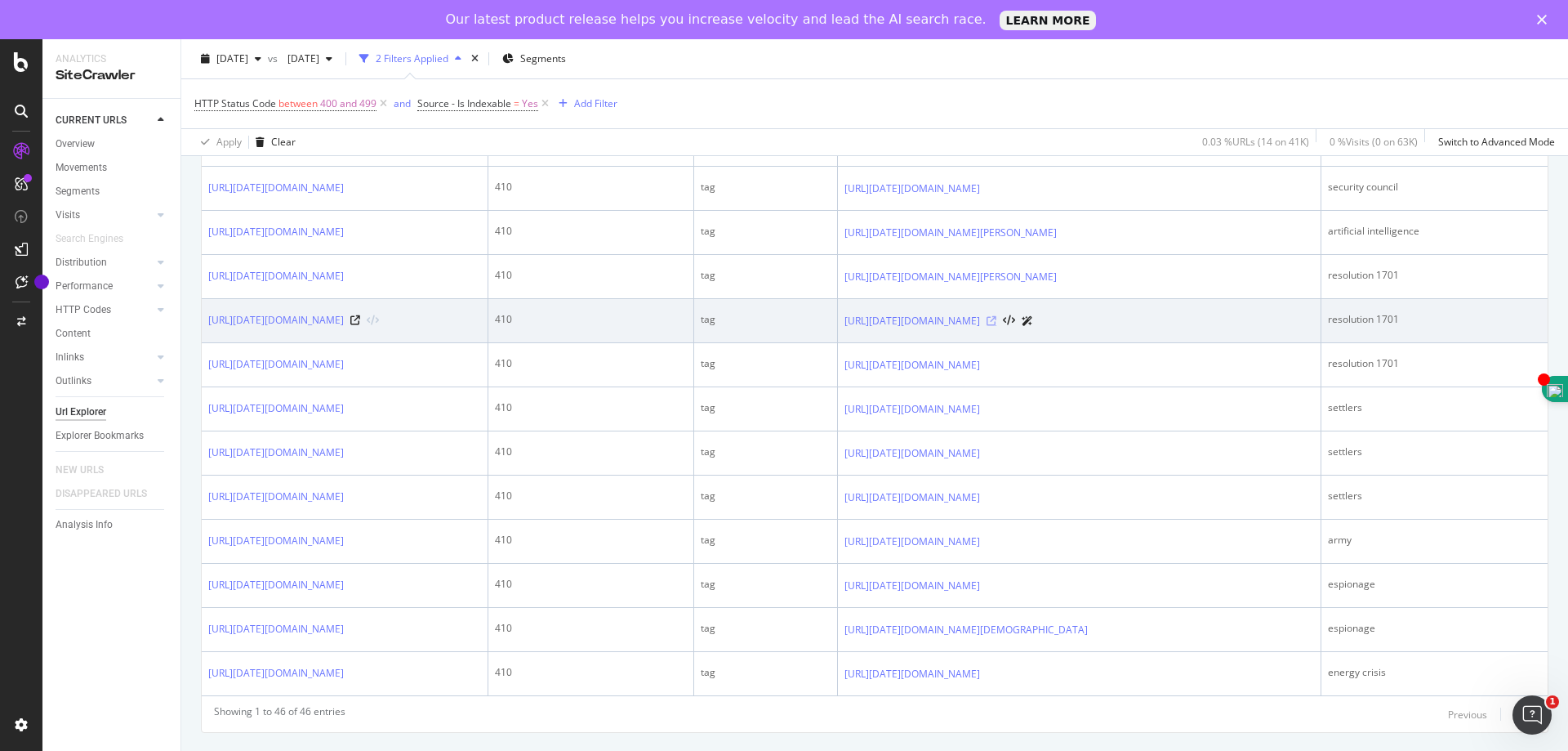
click at [996, 326] on icon at bounding box center [991, 321] width 10 height 10
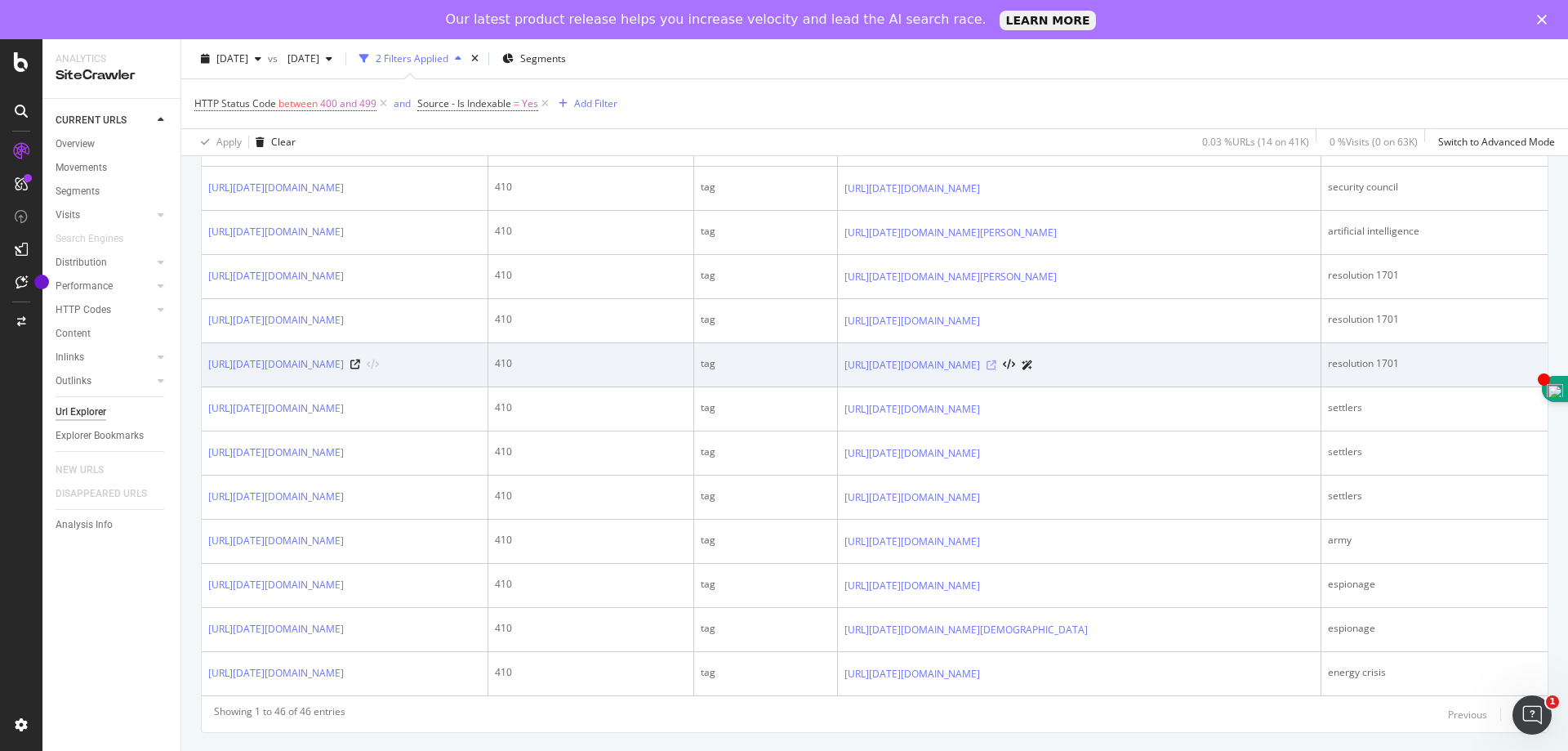
click at [996, 370] on icon at bounding box center [991, 365] width 10 height 10
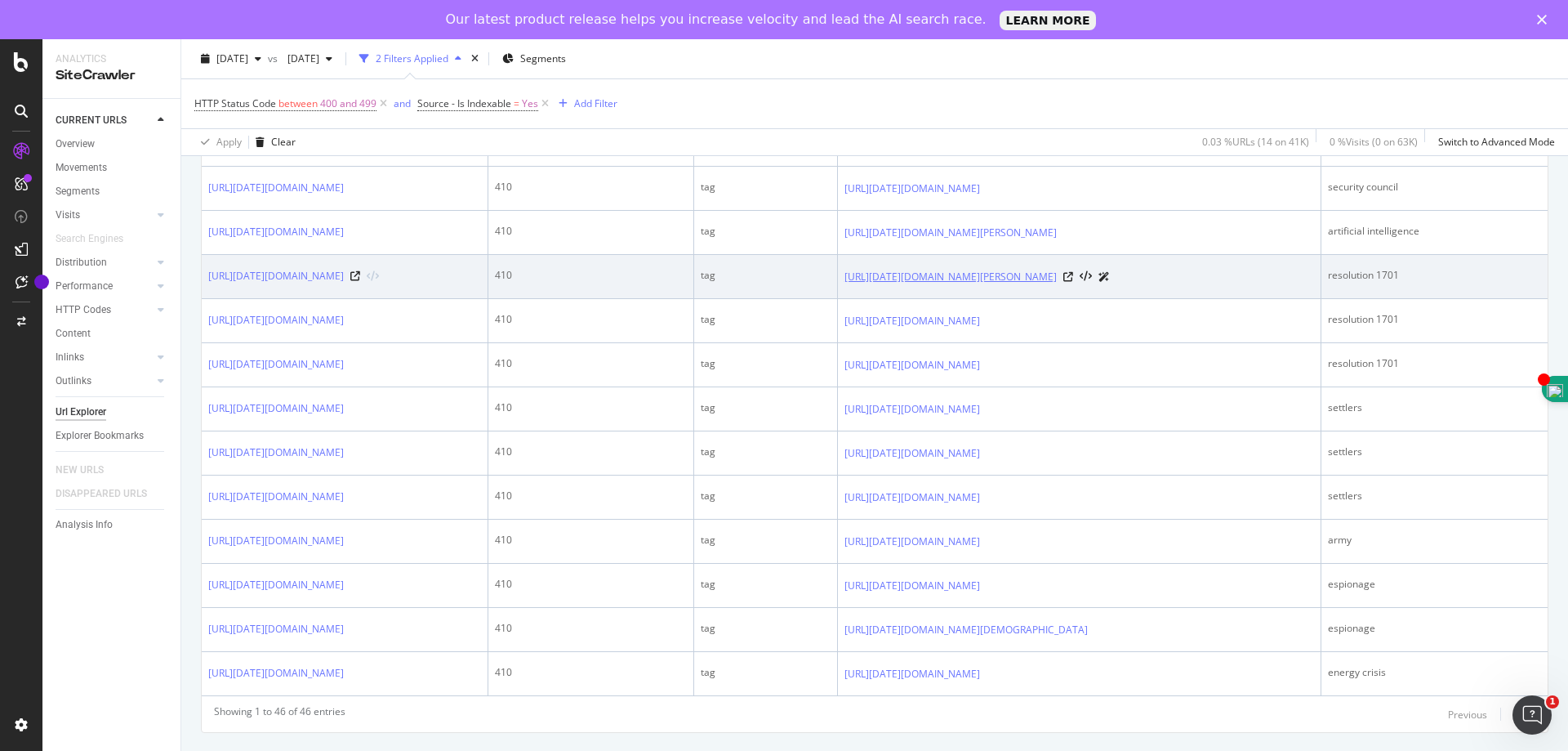
scroll to position [2557, 0]
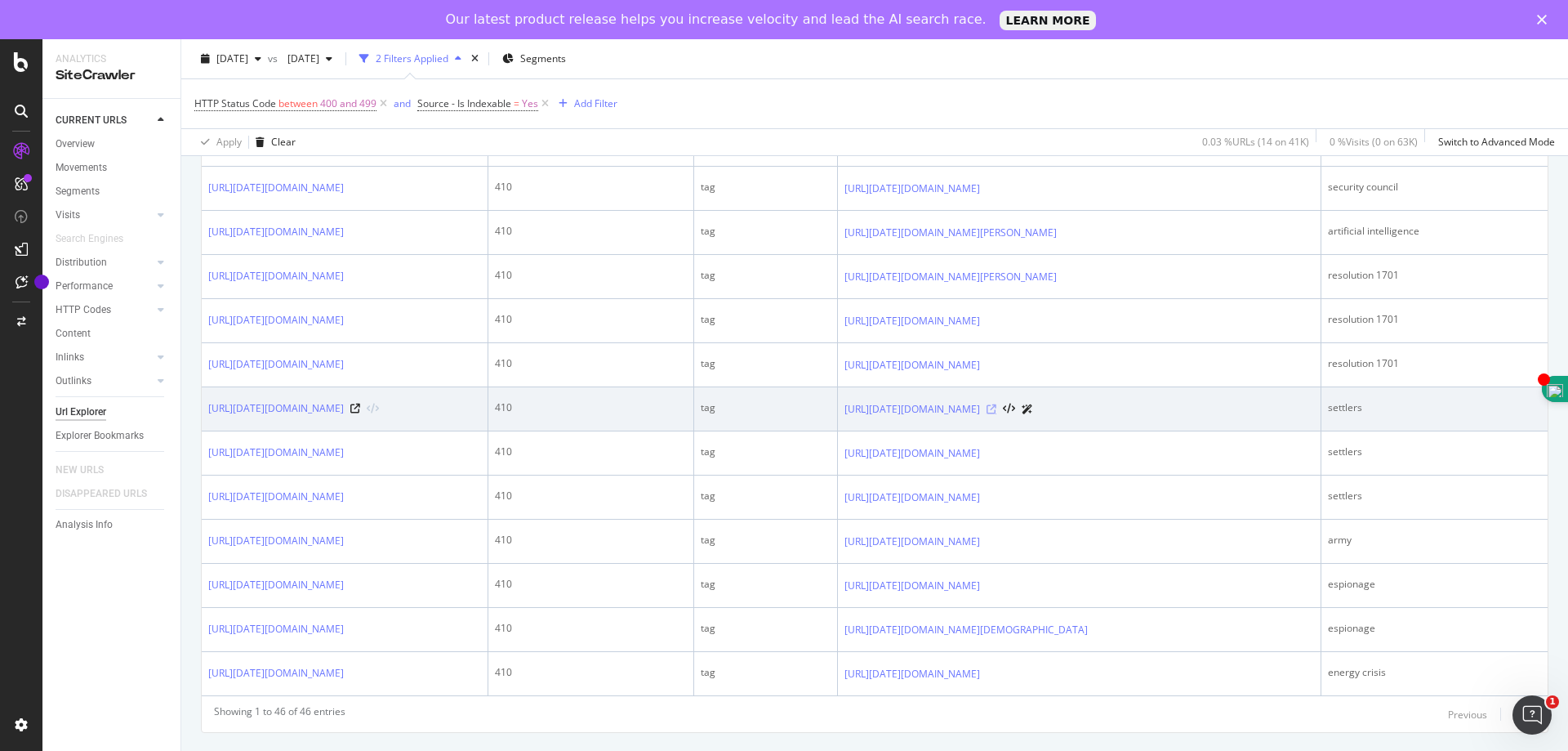
click at [996, 404] on icon at bounding box center [991, 409] width 10 height 10
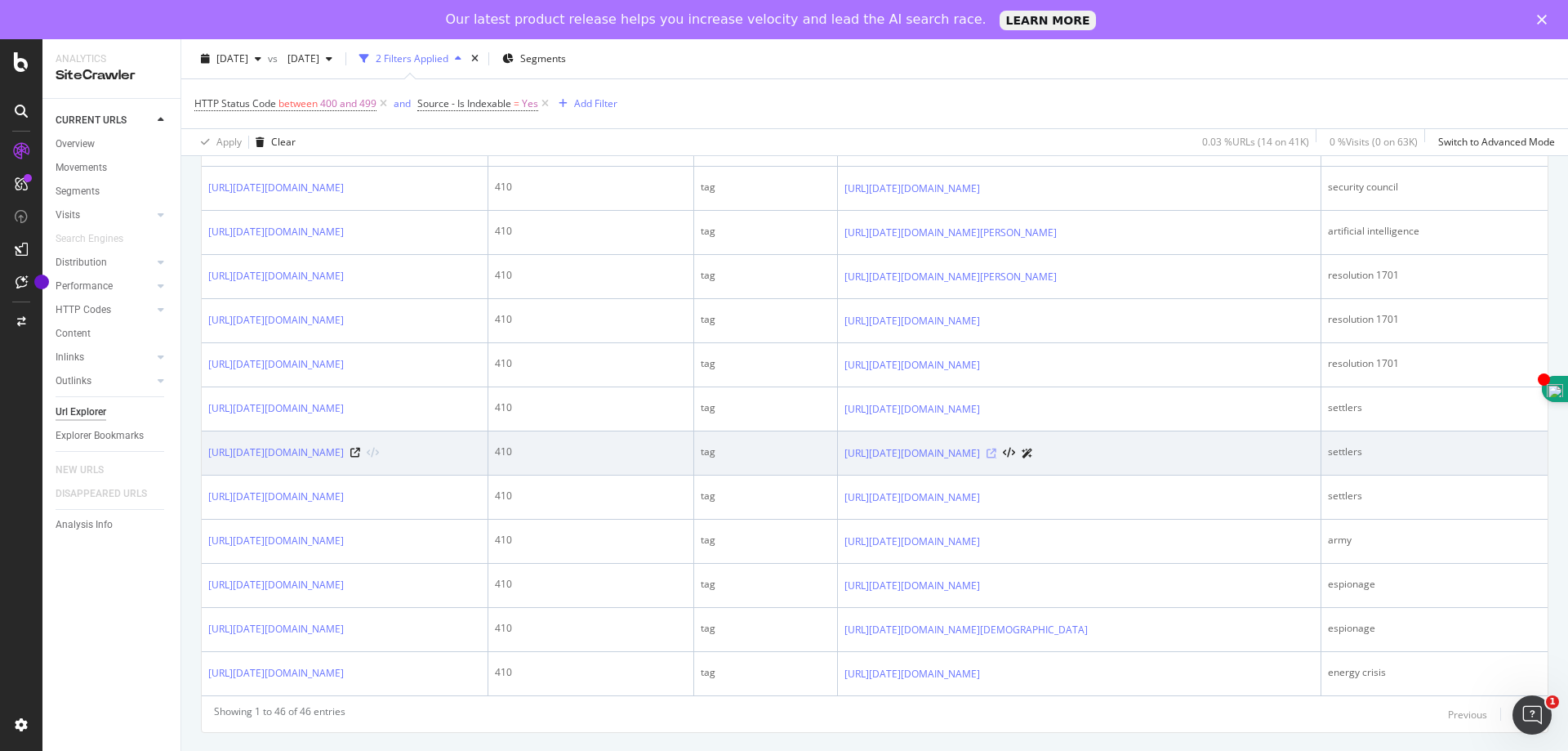
click at [996, 448] on icon at bounding box center [991, 453] width 10 height 10
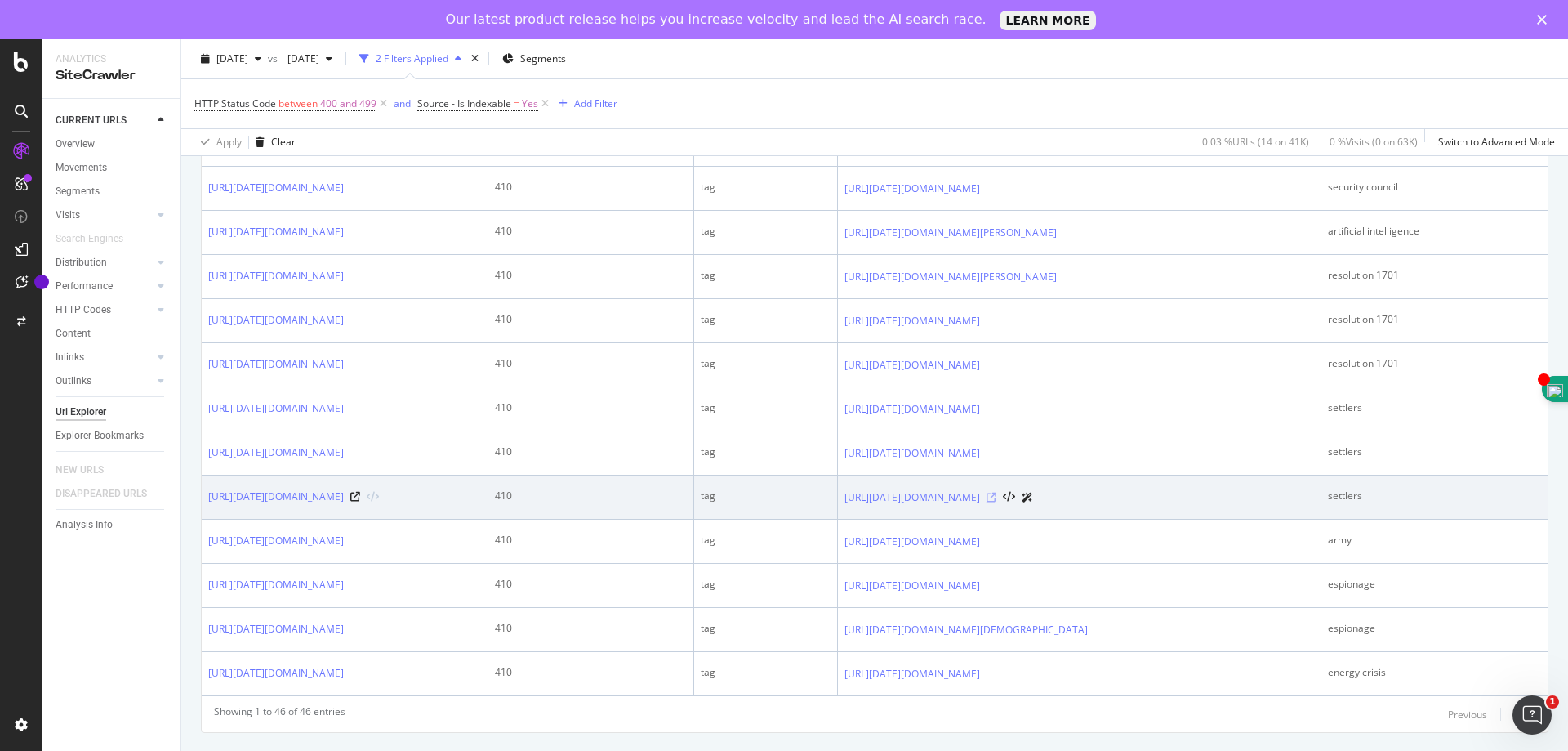
click at [996, 503] on icon at bounding box center [991, 497] width 10 height 10
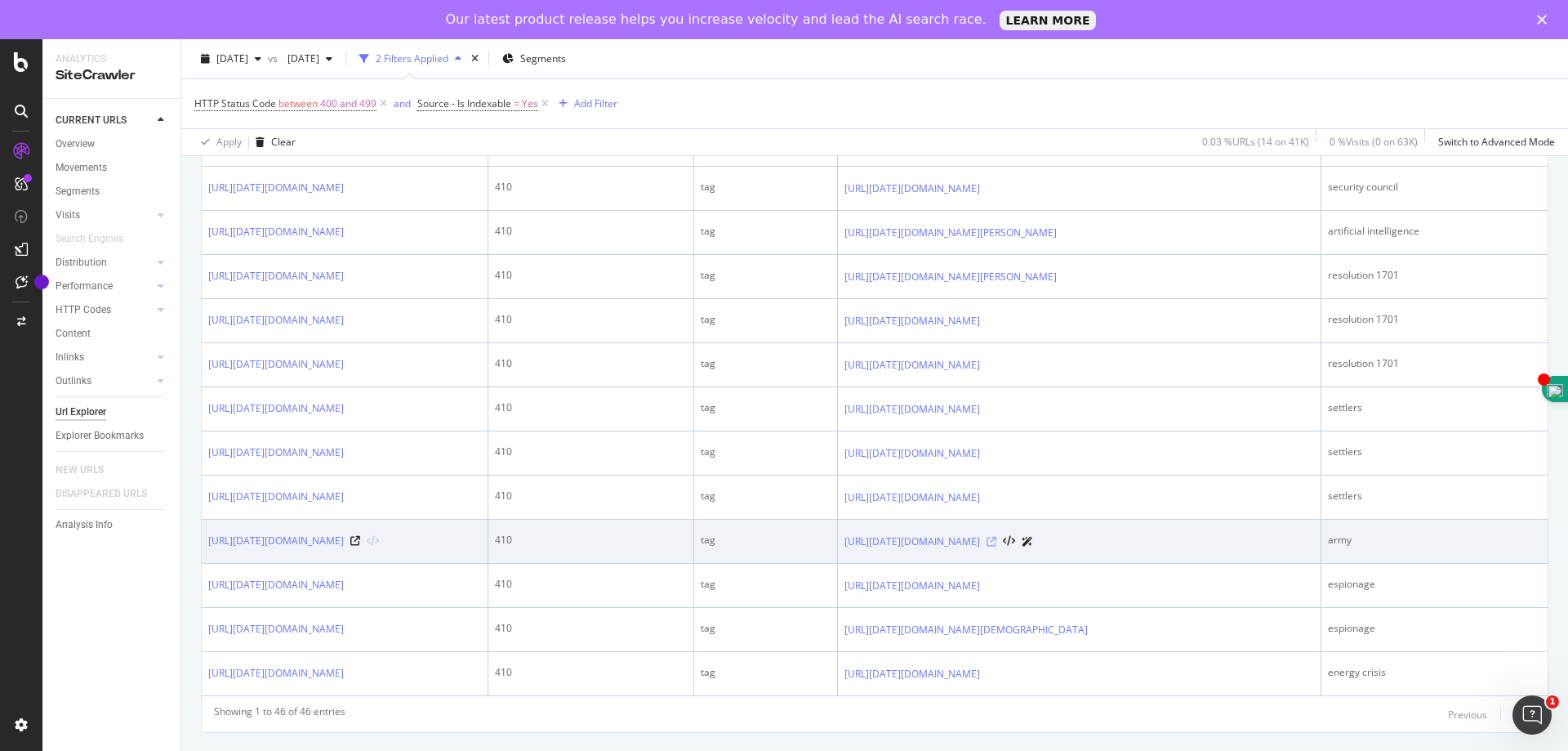
click at [996, 536] on icon at bounding box center [991, 541] width 10 height 10
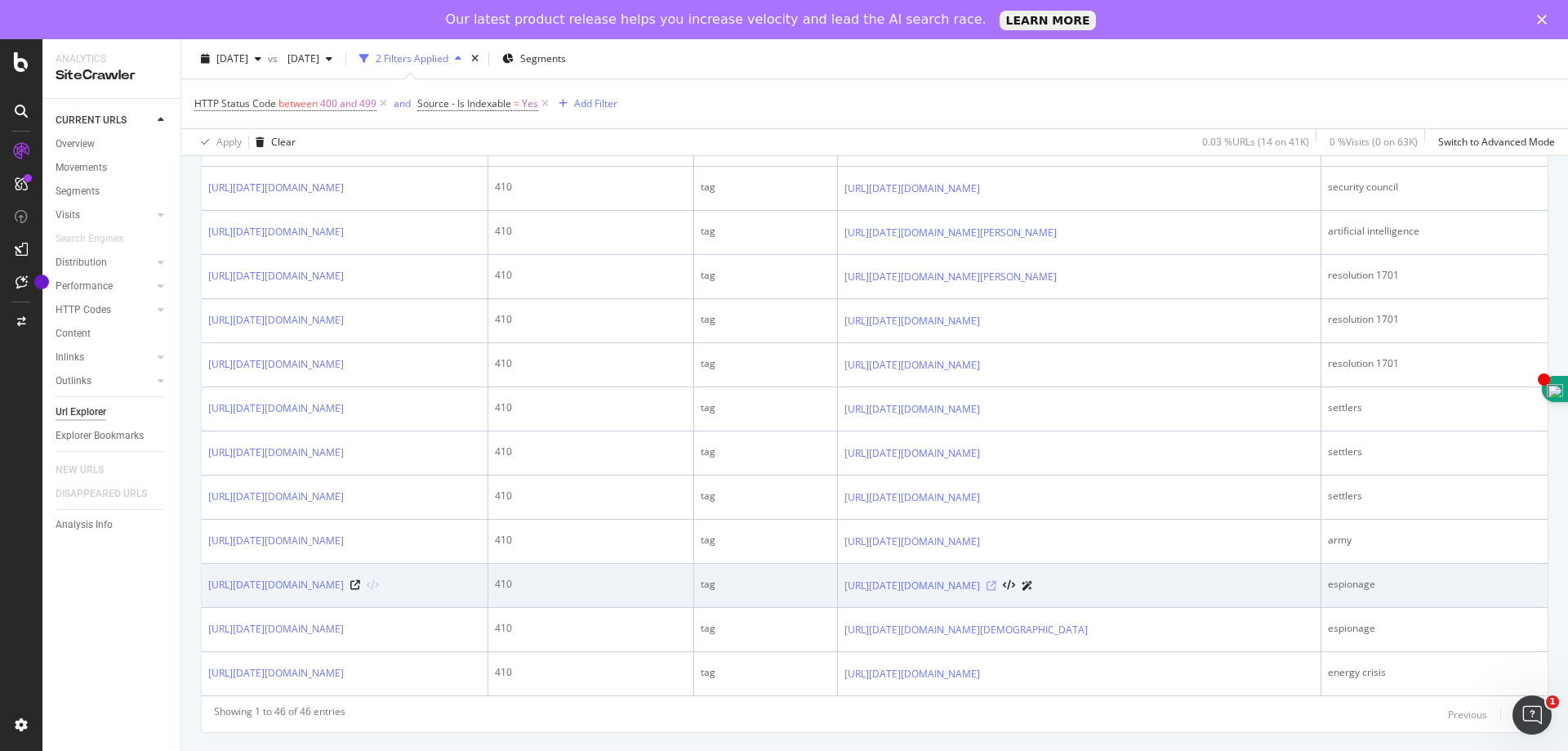
click at [996, 581] on icon at bounding box center [991, 585] width 10 height 10
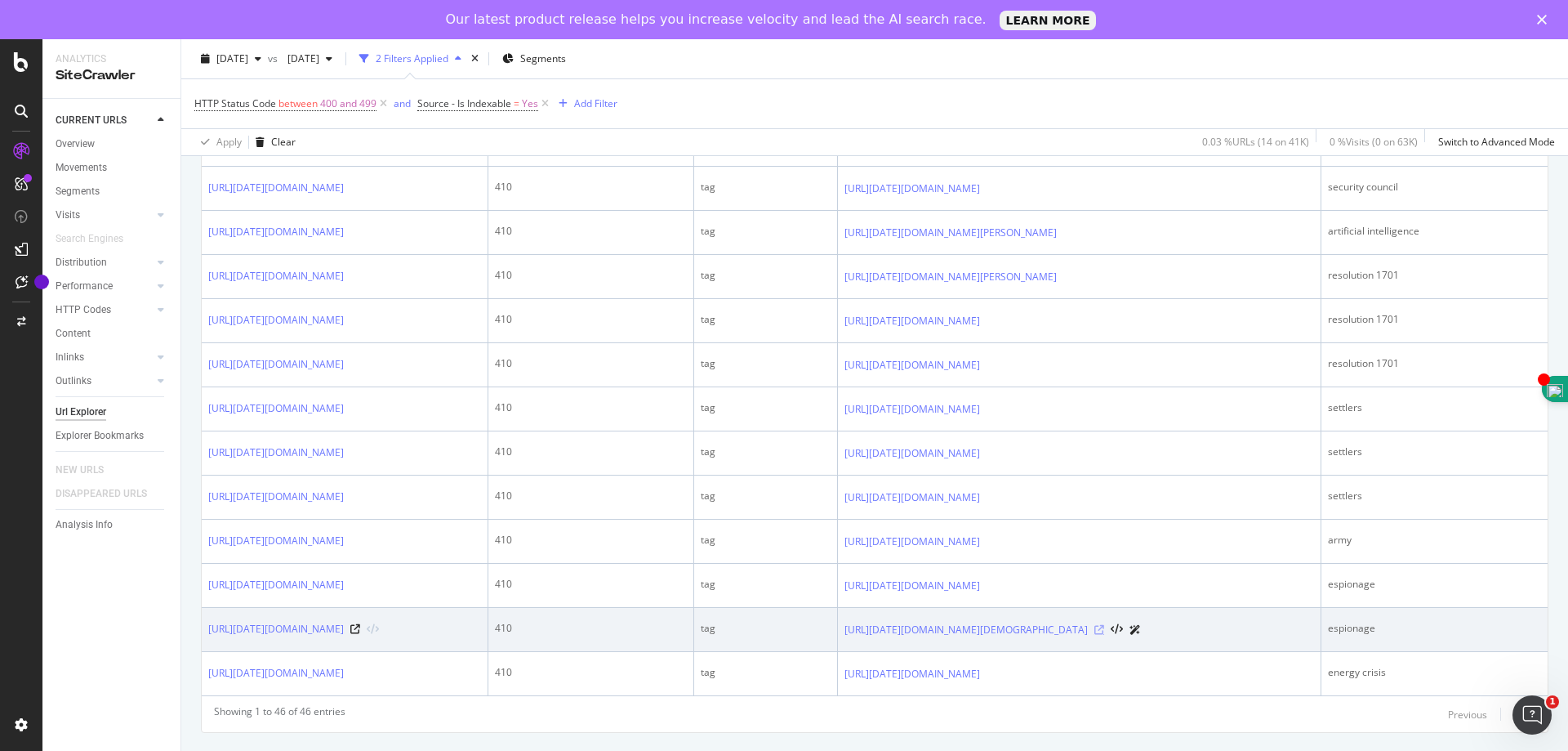
click at [1104, 625] on icon at bounding box center [1099, 630] width 10 height 10
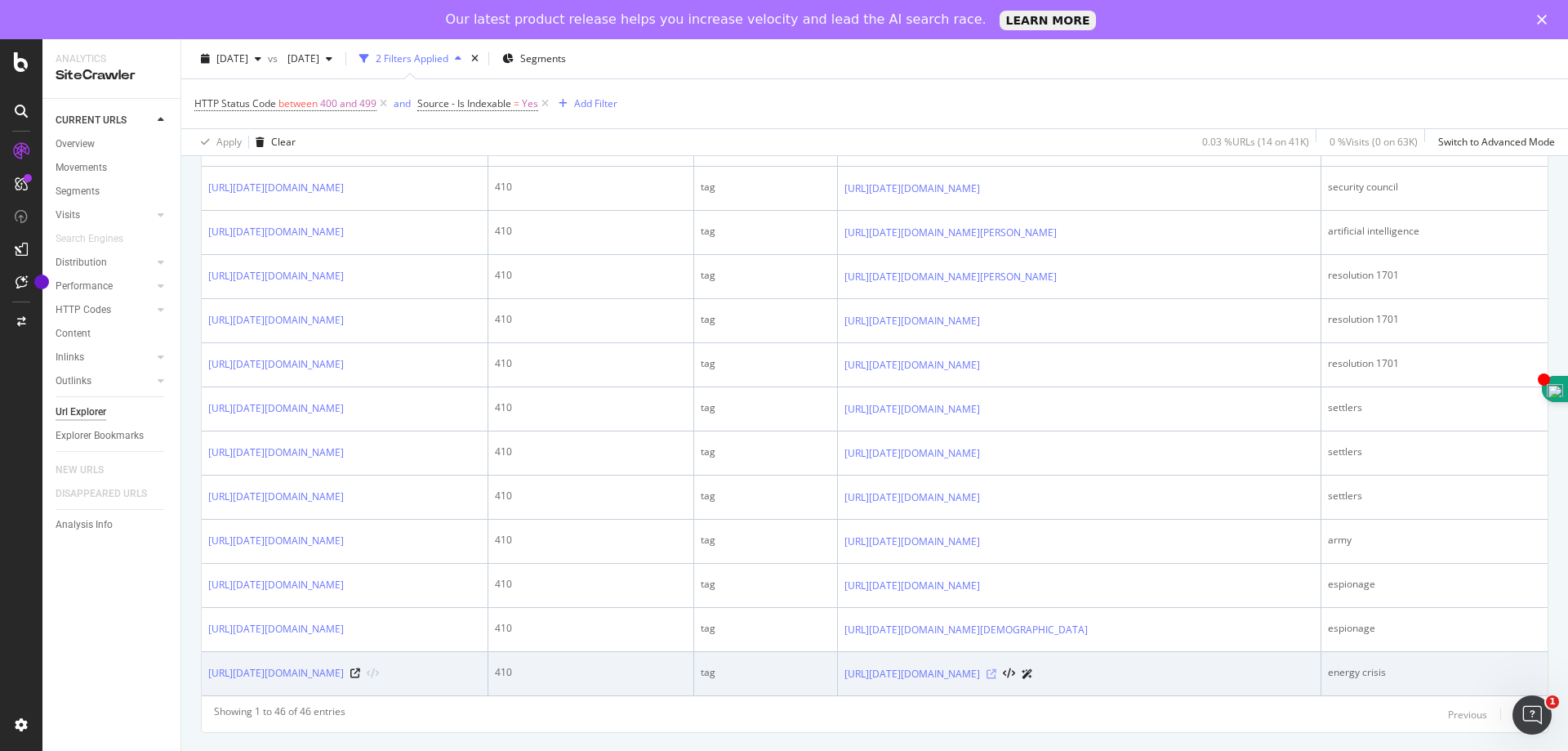
click at [996, 669] on icon at bounding box center [991, 673] width 10 height 10
